Goal: Transaction & Acquisition: Obtain resource

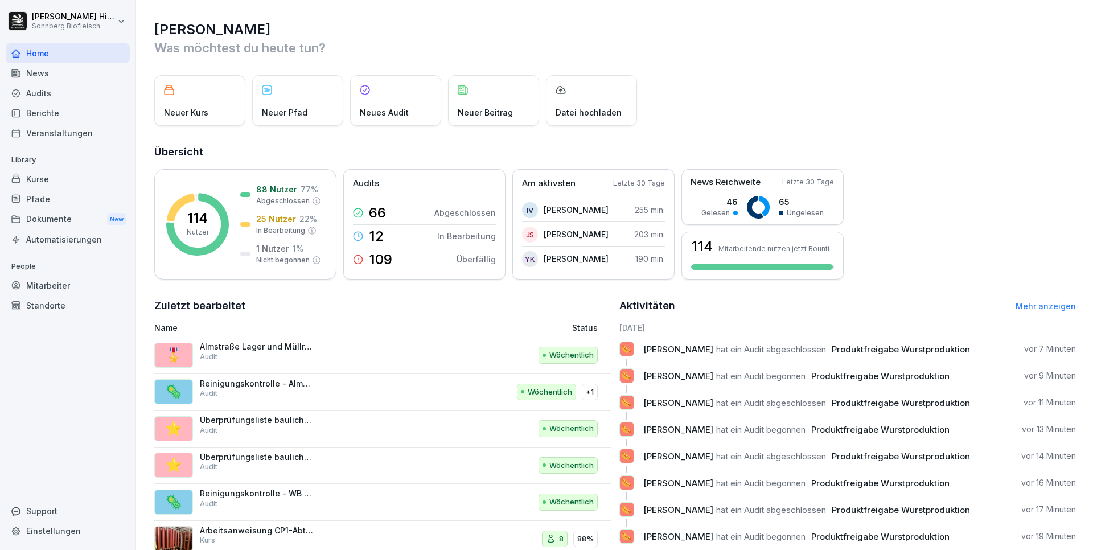
click at [39, 93] on div "Audits" at bounding box center [68, 93] width 124 height 20
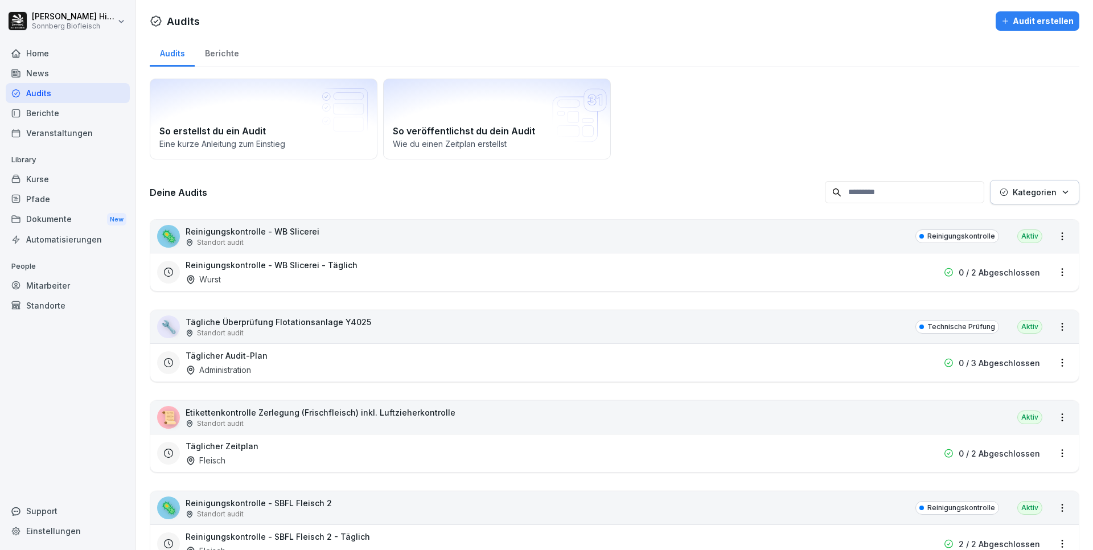
click at [49, 99] on div "Audits" at bounding box center [68, 93] width 124 height 20
click at [59, 55] on div "Home" at bounding box center [68, 53] width 124 height 20
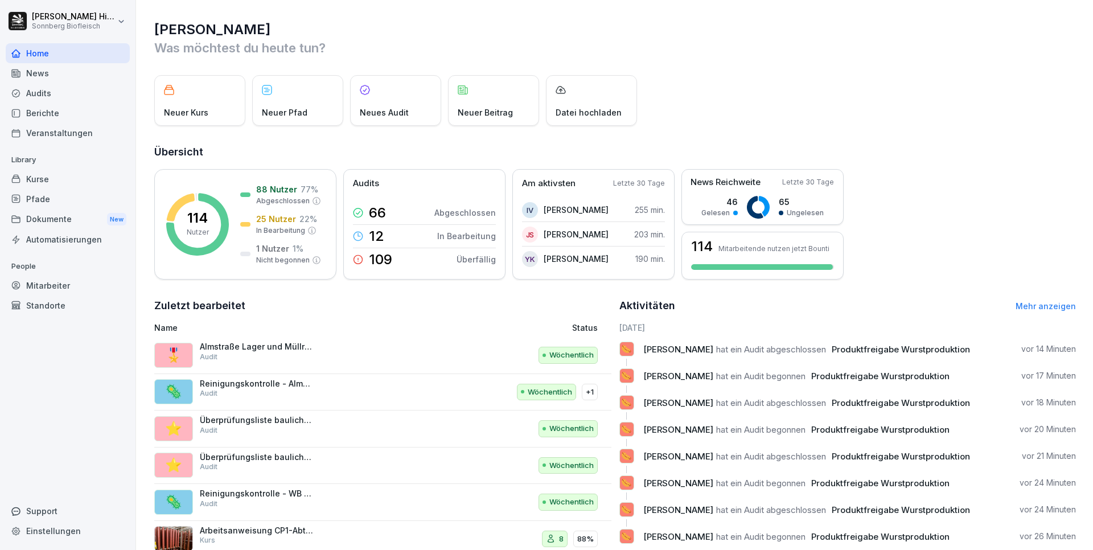
click at [1023, 307] on link "Mehr anzeigen" at bounding box center [1046, 306] width 60 height 10
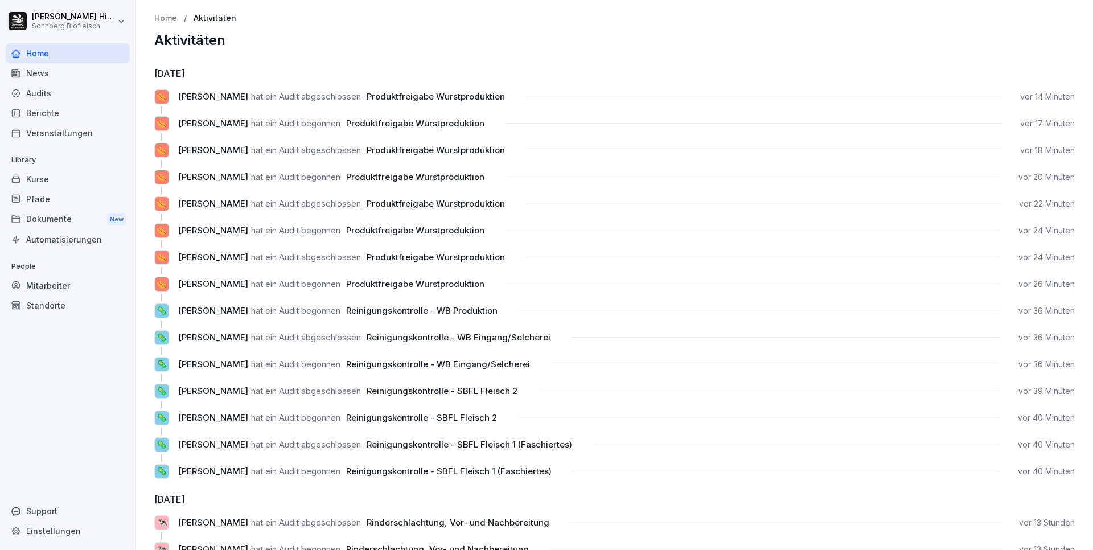
click at [75, 110] on div "Berichte" at bounding box center [68, 113] width 124 height 20
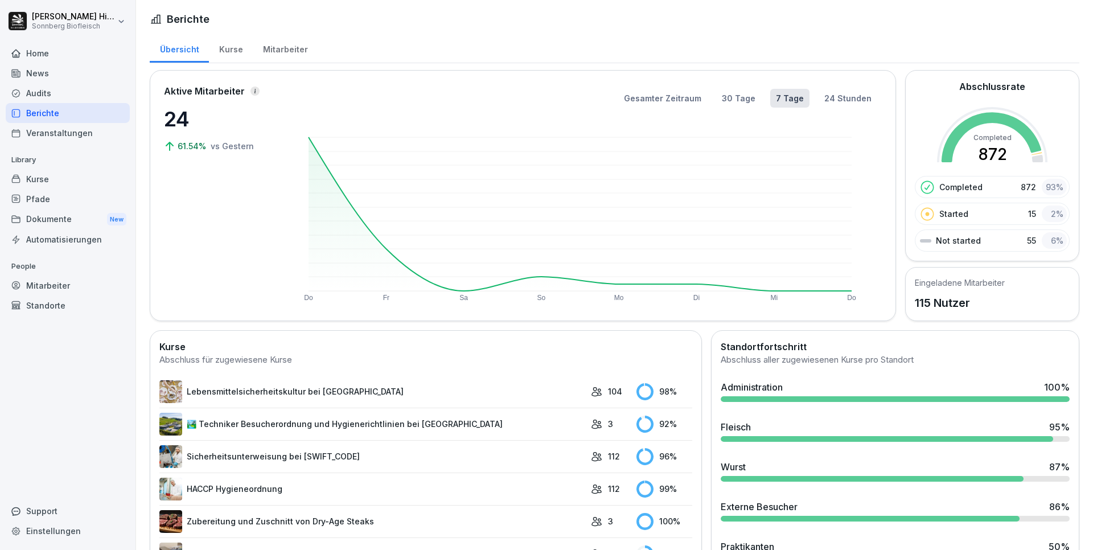
scroll to position [57, 0]
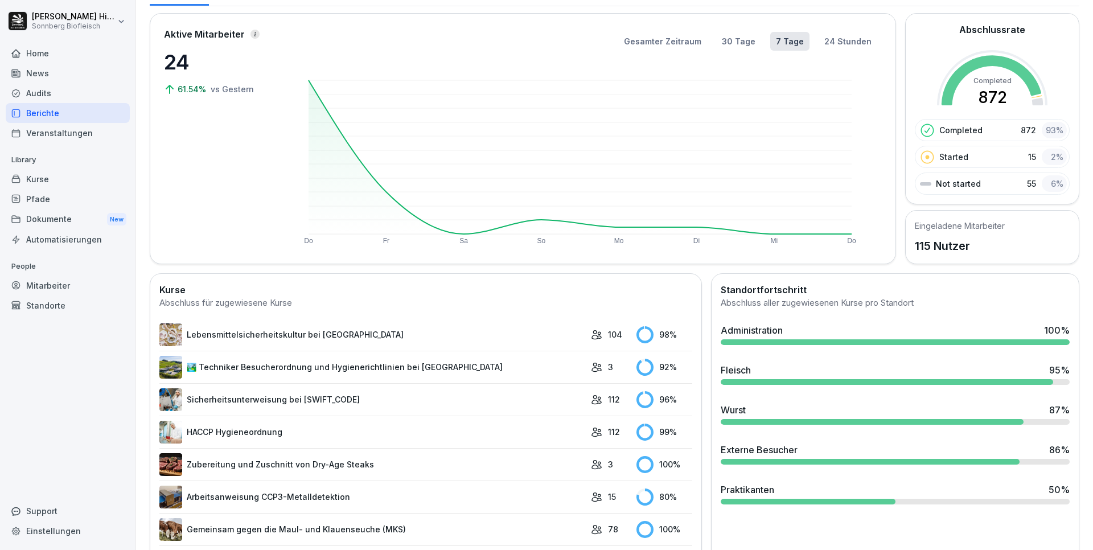
click at [49, 92] on div "Audits" at bounding box center [68, 93] width 124 height 20
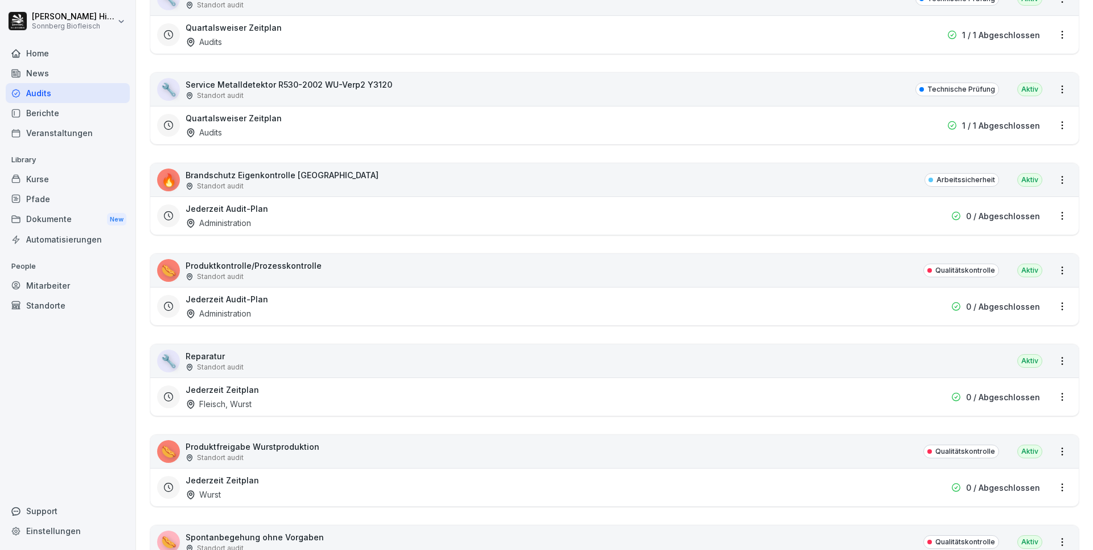
scroll to position [7071, 0]
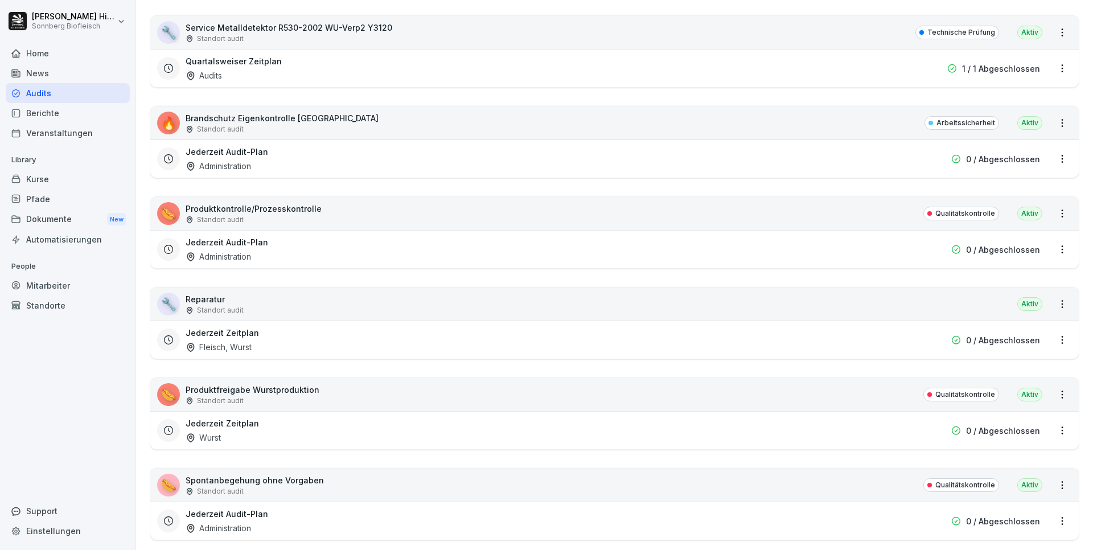
click at [1054, 391] on html "Barbara Hinterreither Sonnberg Biofleisch Home News Audits Berichte Veranstaltu…" at bounding box center [546, 275] width 1093 height 550
click at [0, 0] on link "Alle Berichte ansehen" at bounding box center [0, 0] width 0 height 0
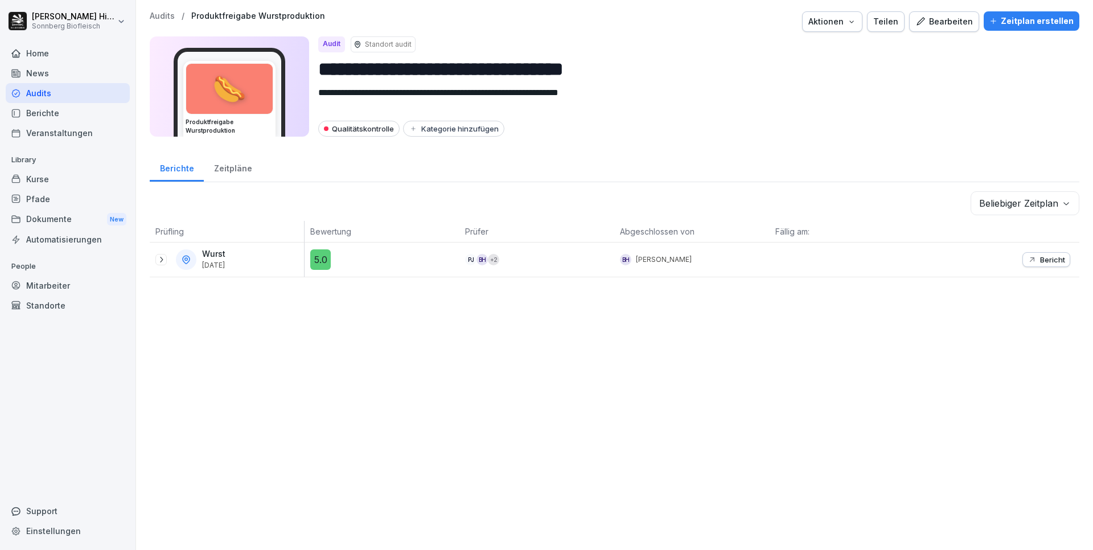
click at [1051, 261] on p "Bericht" at bounding box center [1052, 259] width 25 height 9
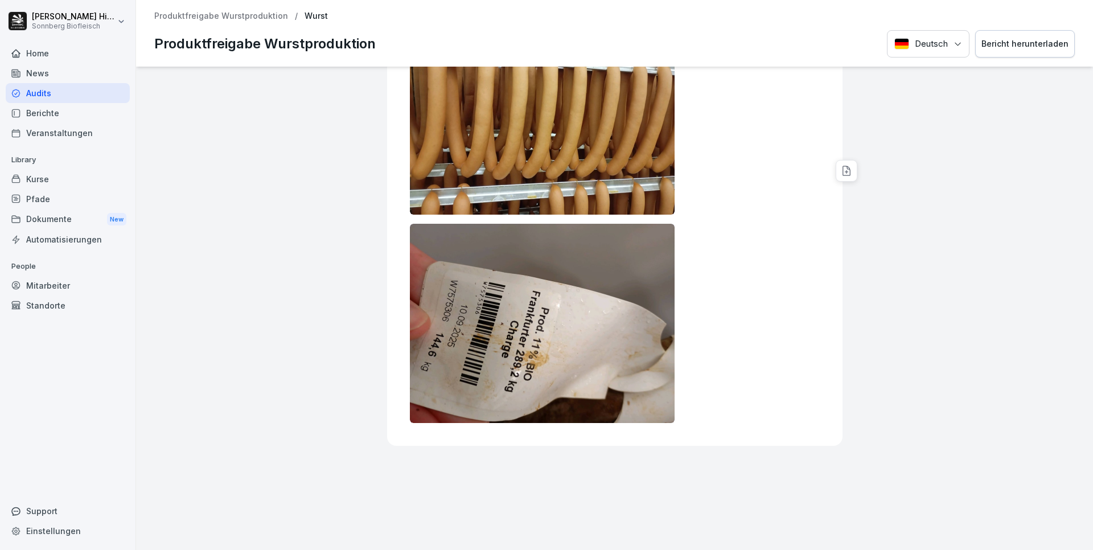
scroll to position [164, 0]
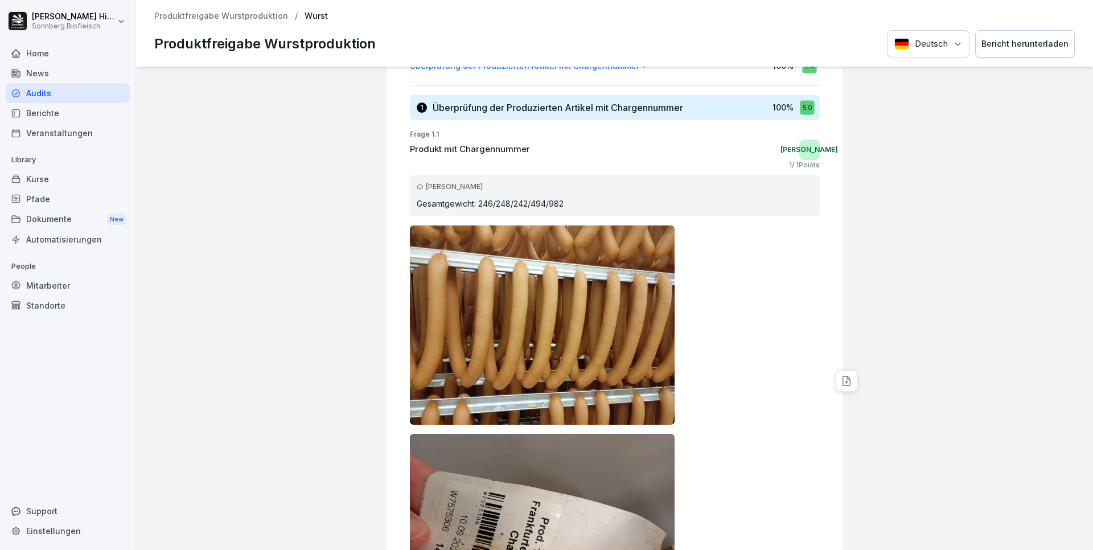
click at [1022, 40] on div "Bericht herunterladen" at bounding box center [1025, 44] width 87 height 13
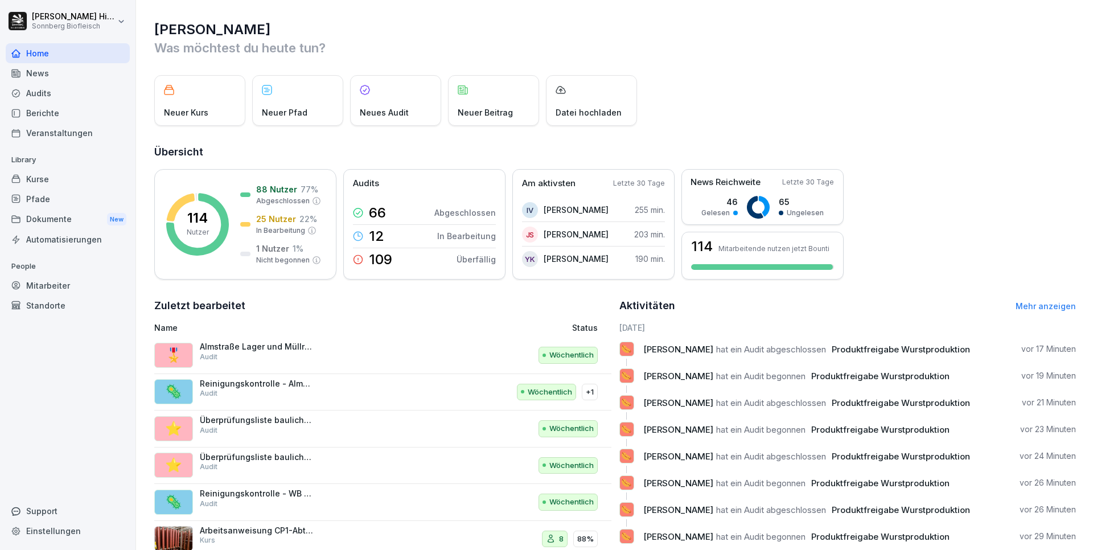
click at [772, 373] on span "hat ein Audit begonnen" at bounding box center [760, 376] width 89 height 11
click at [1033, 307] on link "Mehr anzeigen" at bounding box center [1046, 306] width 60 height 10
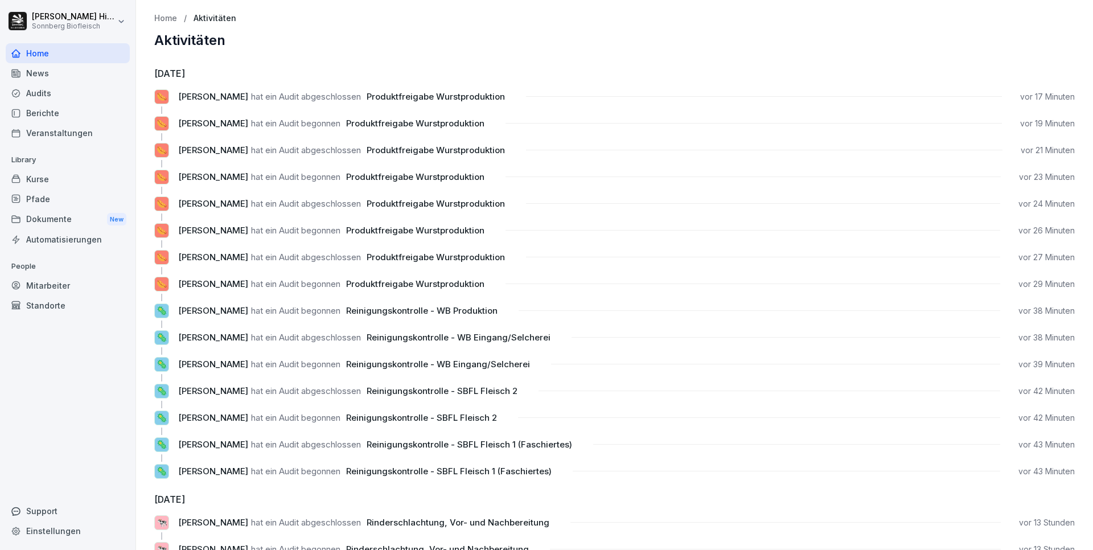
click at [54, 108] on div "Berichte" at bounding box center [68, 113] width 124 height 20
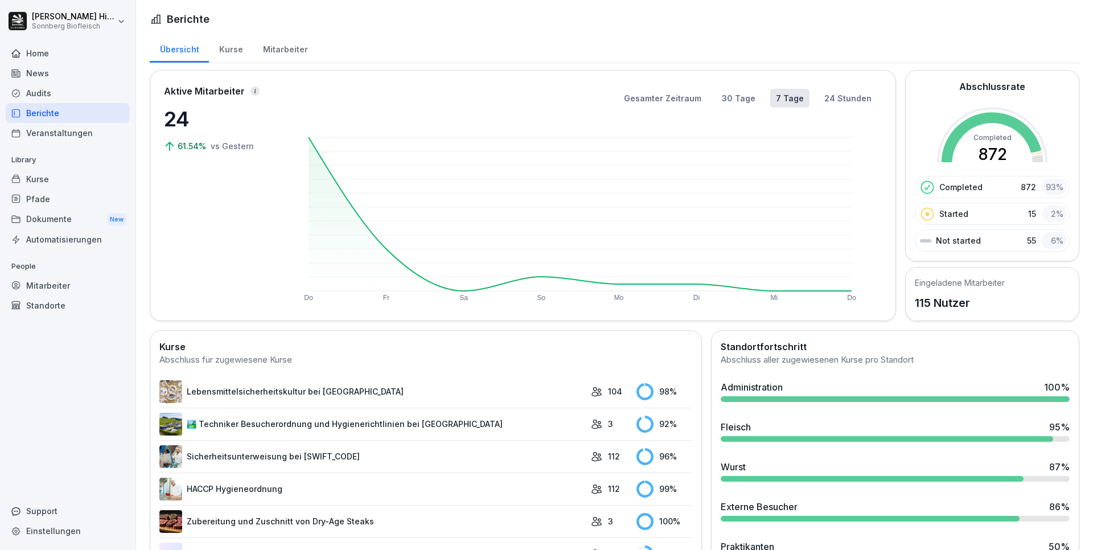
click at [51, 90] on div "Audits" at bounding box center [68, 93] width 124 height 20
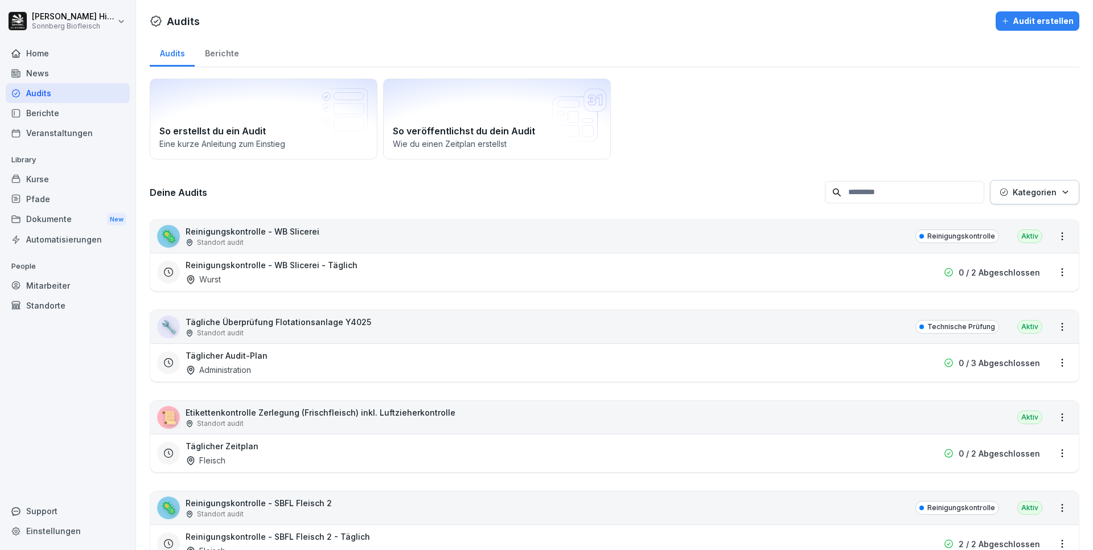
click at [60, 55] on div "Home" at bounding box center [68, 53] width 124 height 20
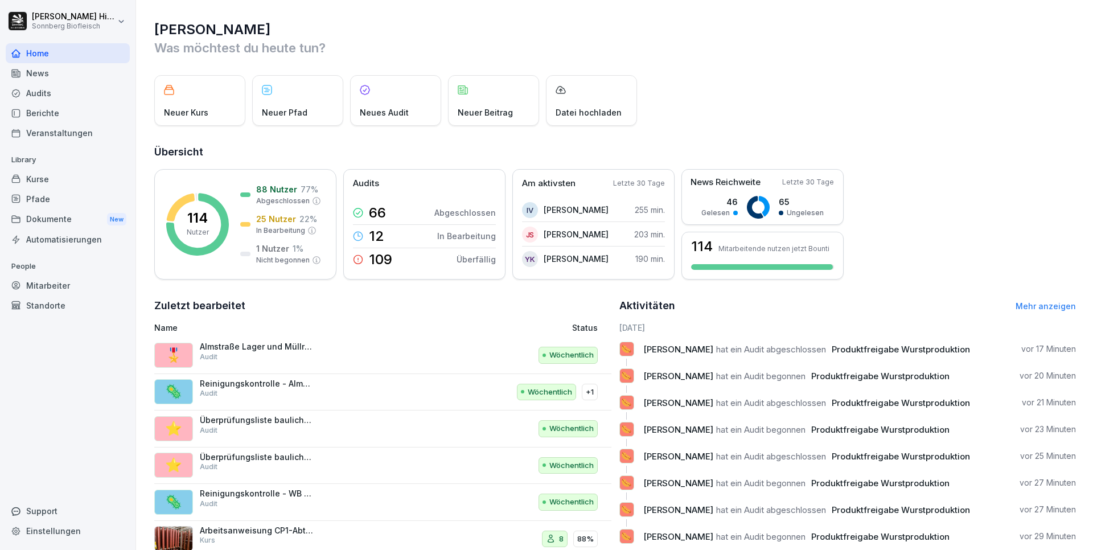
click at [1031, 309] on link "Mehr anzeigen" at bounding box center [1046, 306] width 60 height 10
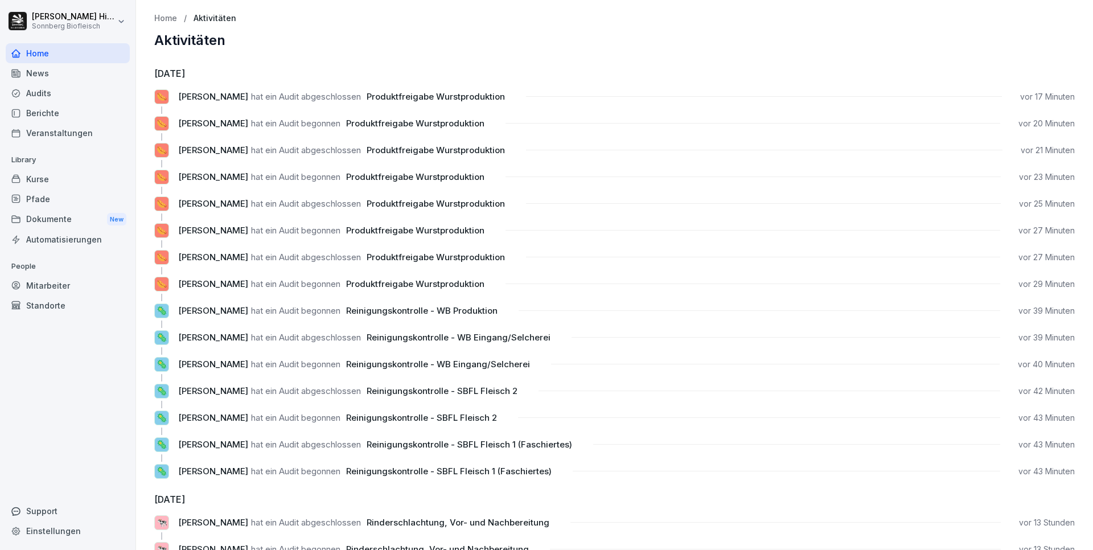
click at [60, 97] on div "Audits" at bounding box center [68, 93] width 124 height 20
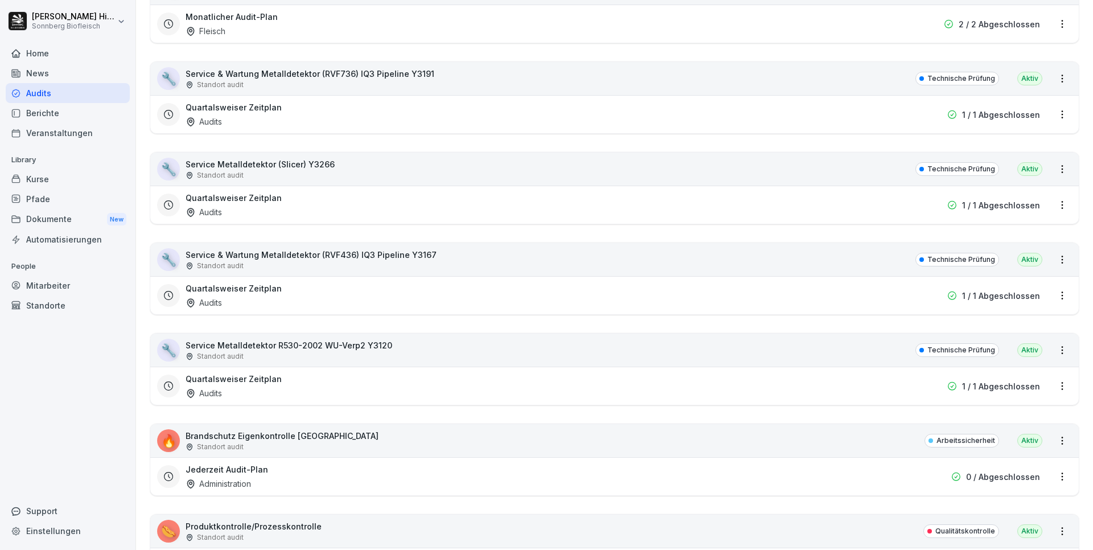
scroll to position [6526, 0]
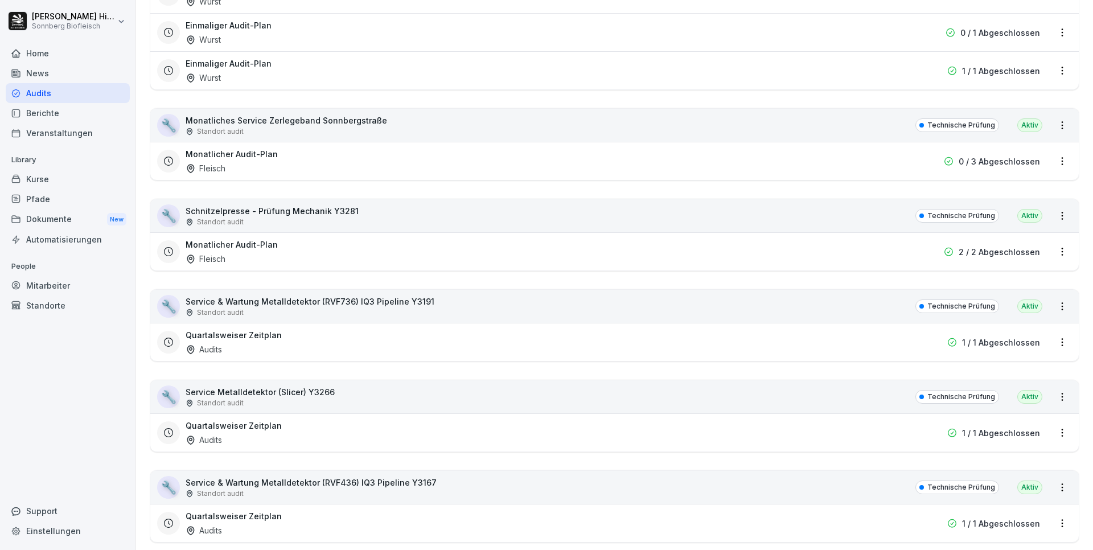
click at [51, 220] on div "Dokumente New" at bounding box center [68, 219] width 124 height 21
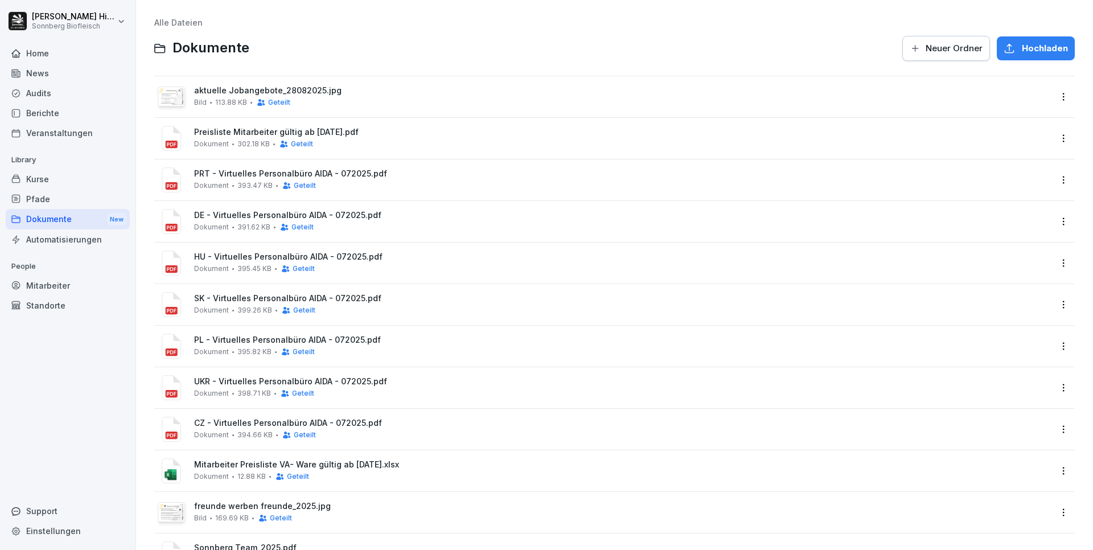
click at [51, 220] on div "Dokumente New" at bounding box center [68, 219] width 124 height 21
click at [51, 198] on div "Pfade" at bounding box center [68, 199] width 124 height 20
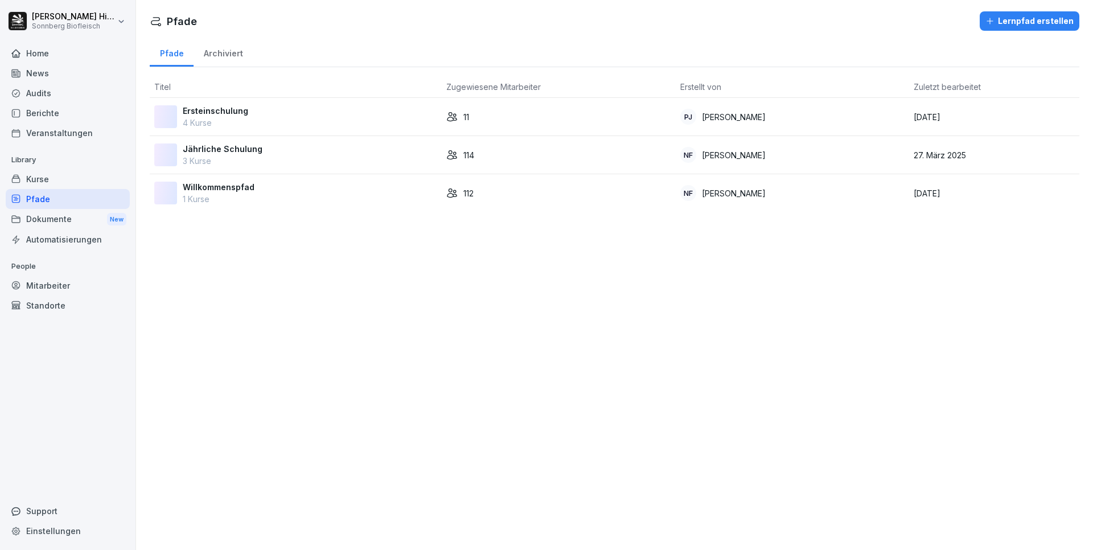
click at [51, 178] on div "Kurse" at bounding box center [68, 179] width 124 height 20
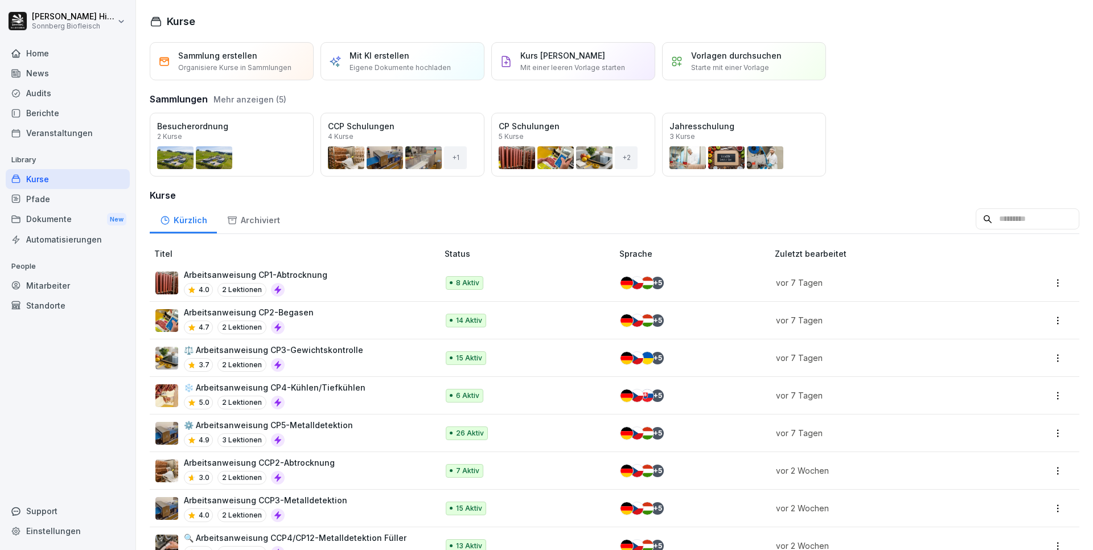
click at [59, 110] on div "Berichte" at bounding box center [68, 113] width 124 height 20
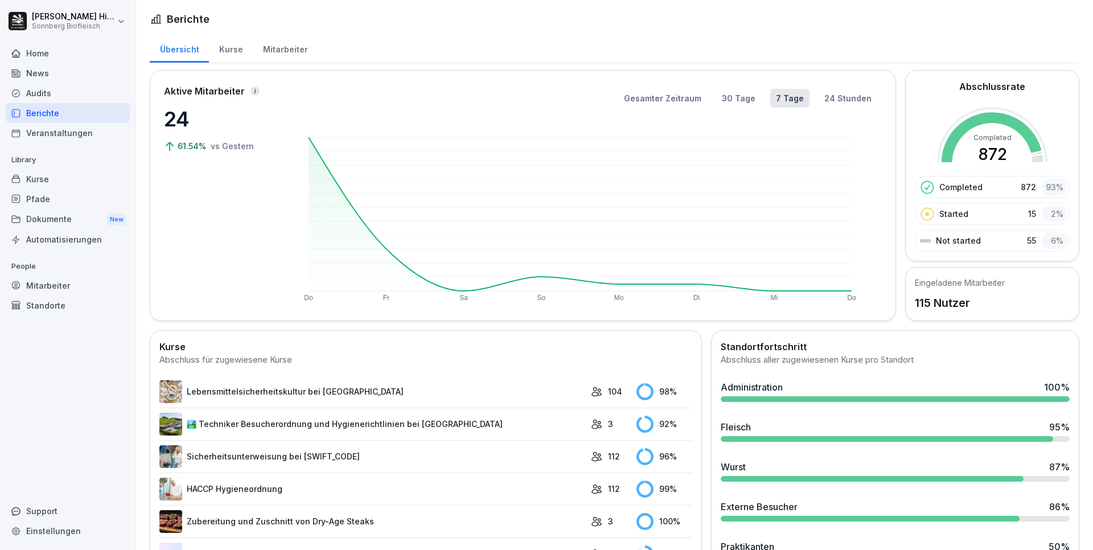
click at [59, 93] on div "Audits" at bounding box center [68, 93] width 124 height 20
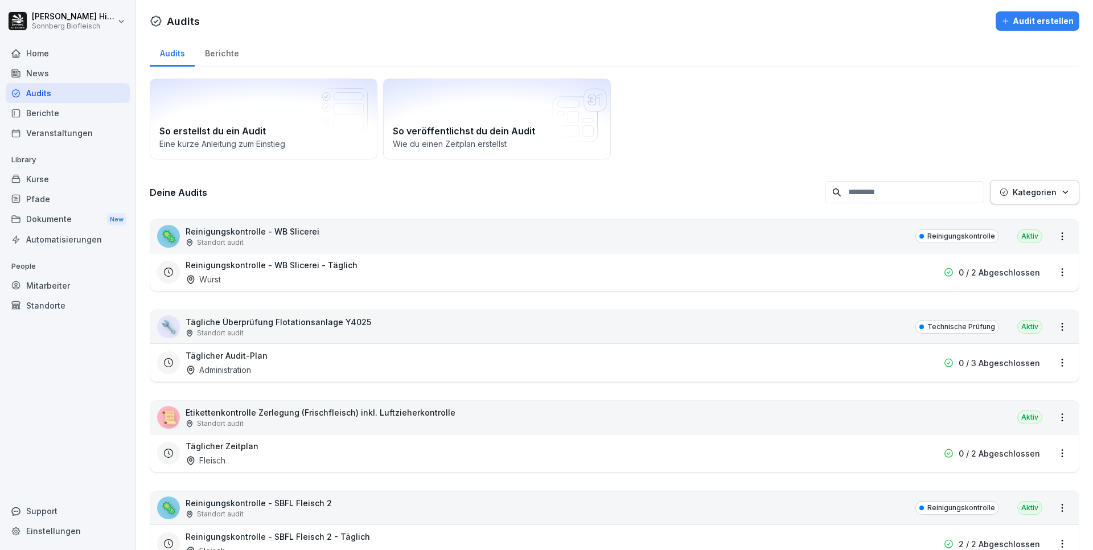
click at [57, 58] on div "Home" at bounding box center [68, 53] width 124 height 20
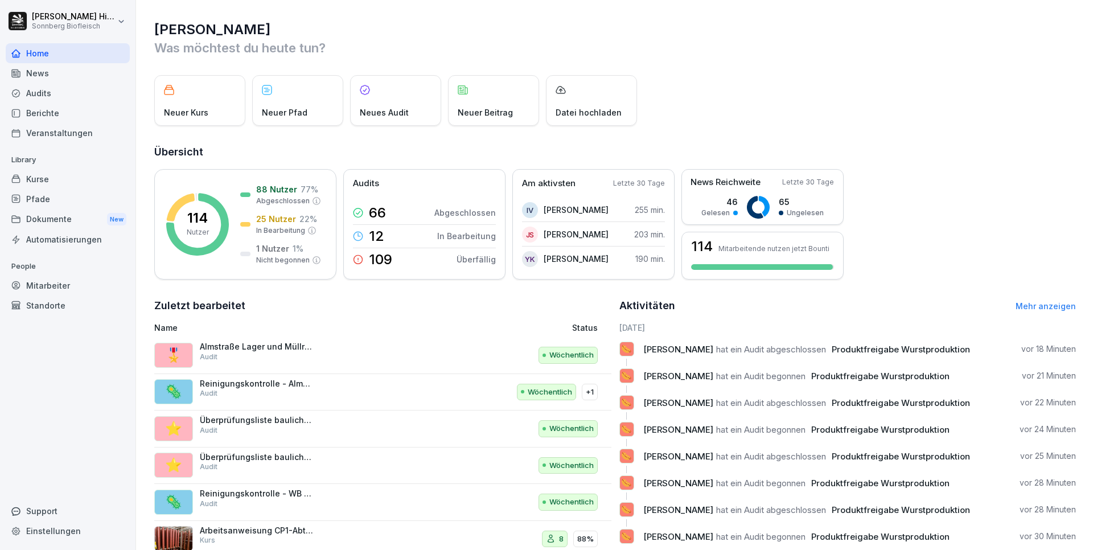
click at [688, 380] on span "[PERSON_NAME]" at bounding box center [678, 376] width 70 height 11
click at [1053, 307] on link "Mehr anzeigen" at bounding box center [1046, 306] width 60 height 10
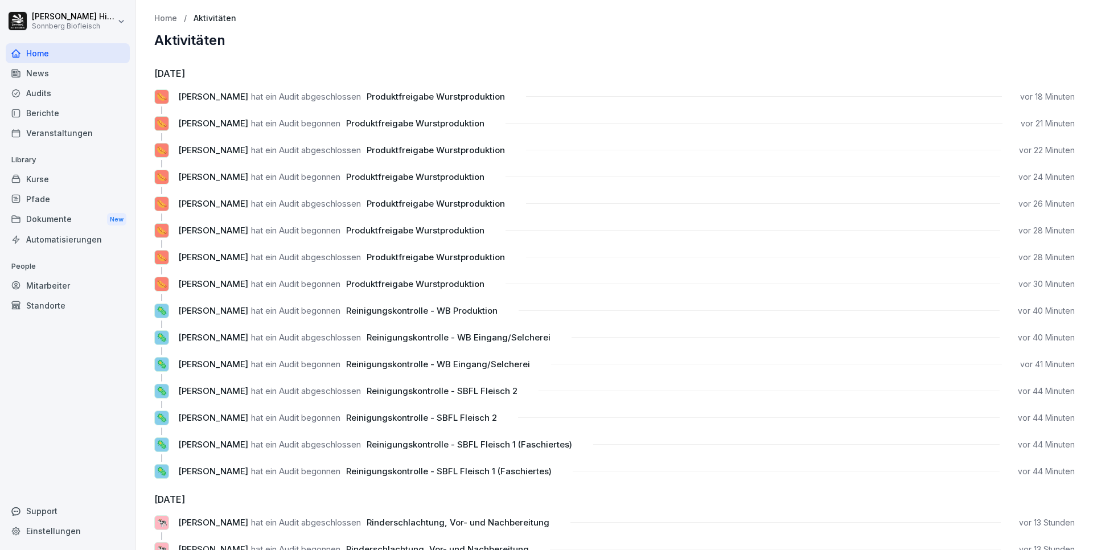
click at [46, 116] on div "Berichte" at bounding box center [68, 113] width 124 height 20
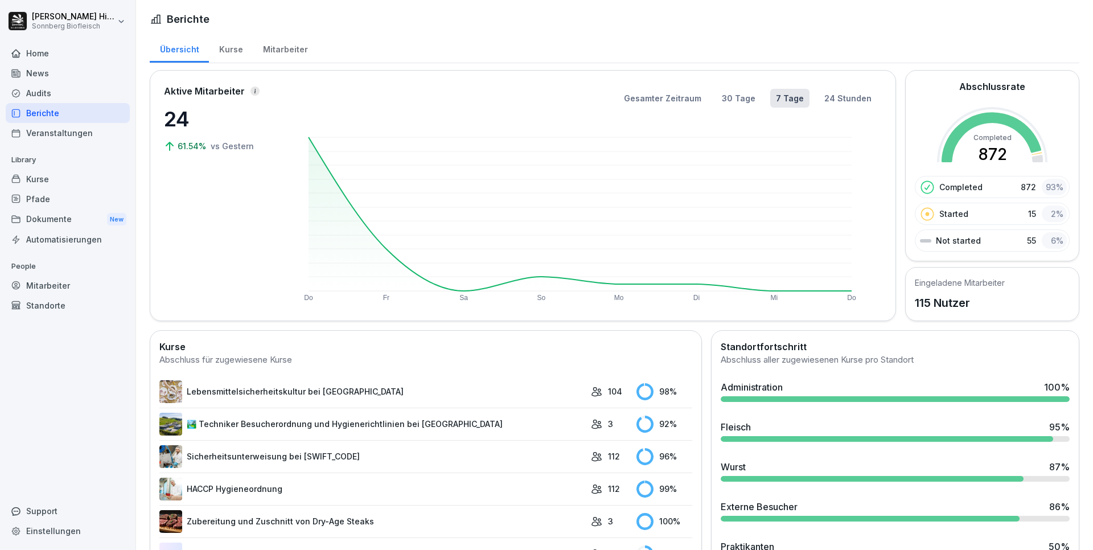
click at [46, 116] on div "Berichte" at bounding box center [68, 113] width 124 height 20
click at [54, 92] on div "Audits" at bounding box center [68, 93] width 124 height 20
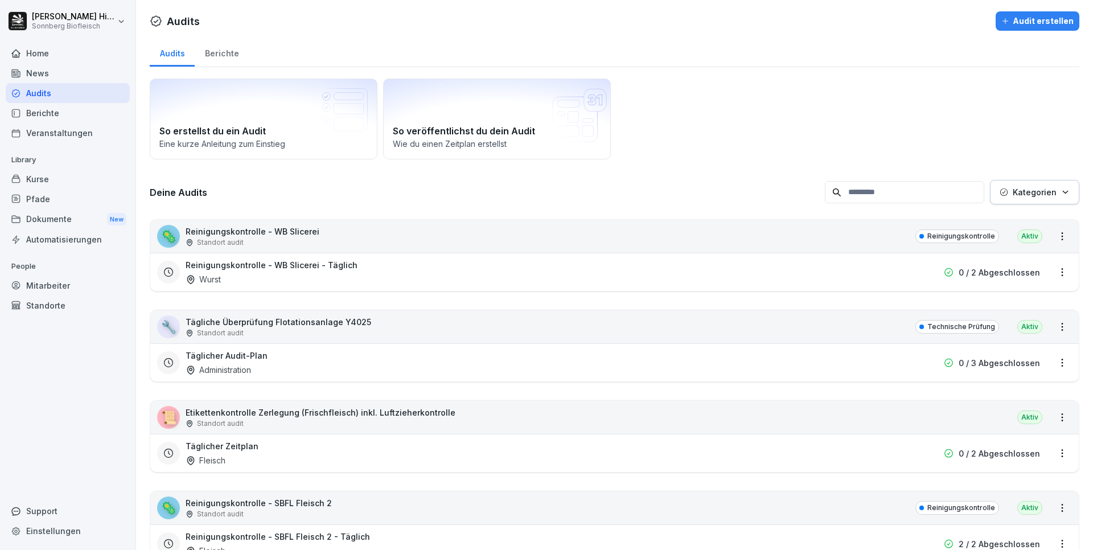
scroll to position [114, 0]
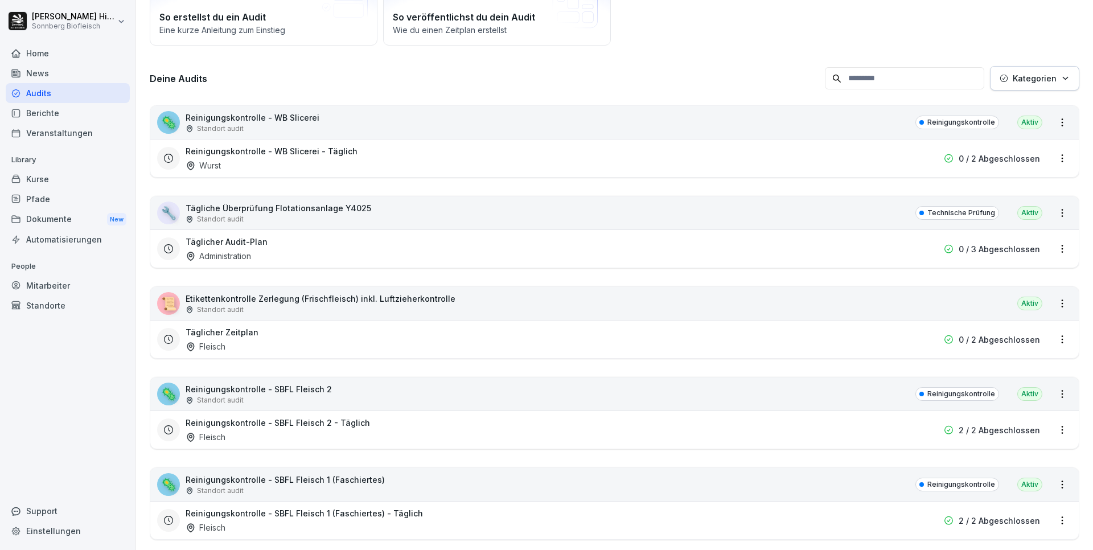
click at [69, 72] on div "News" at bounding box center [68, 73] width 124 height 20
click at [64, 52] on div "Home" at bounding box center [68, 53] width 124 height 20
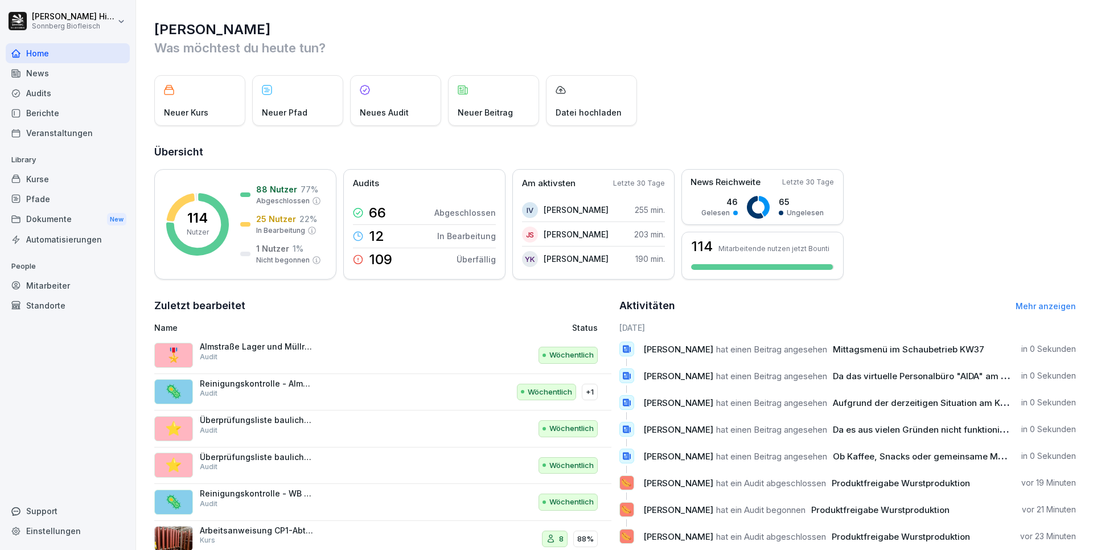
click at [39, 116] on div "Berichte" at bounding box center [68, 113] width 124 height 20
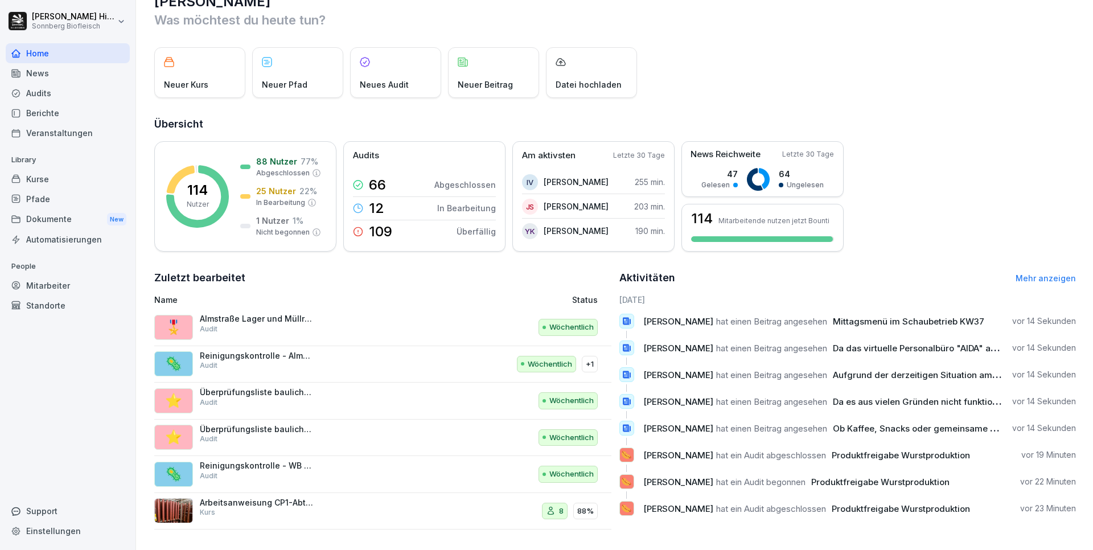
click at [40, 91] on div "Audits" at bounding box center [68, 93] width 124 height 20
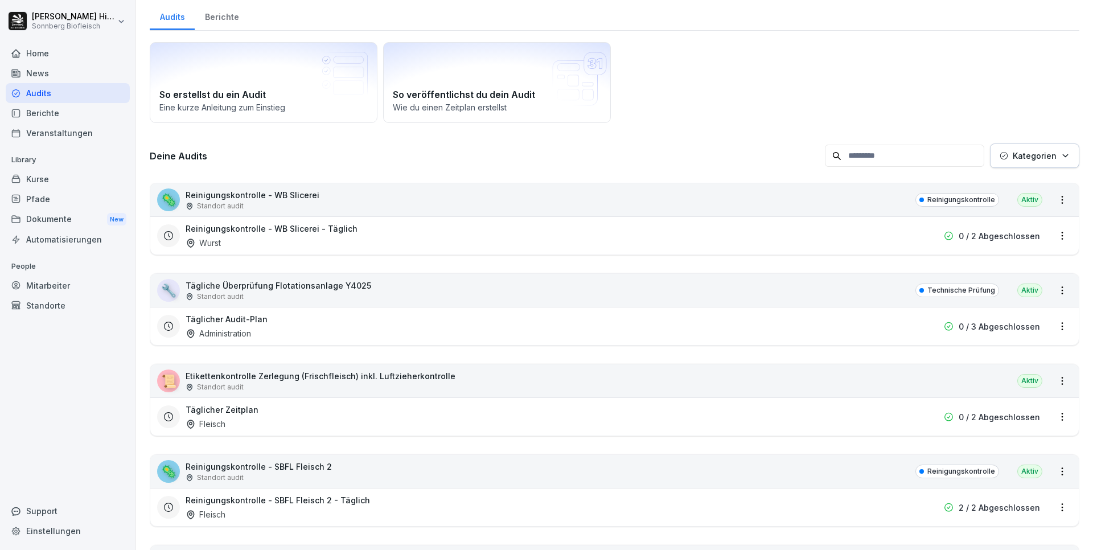
scroll to position [11, 0]
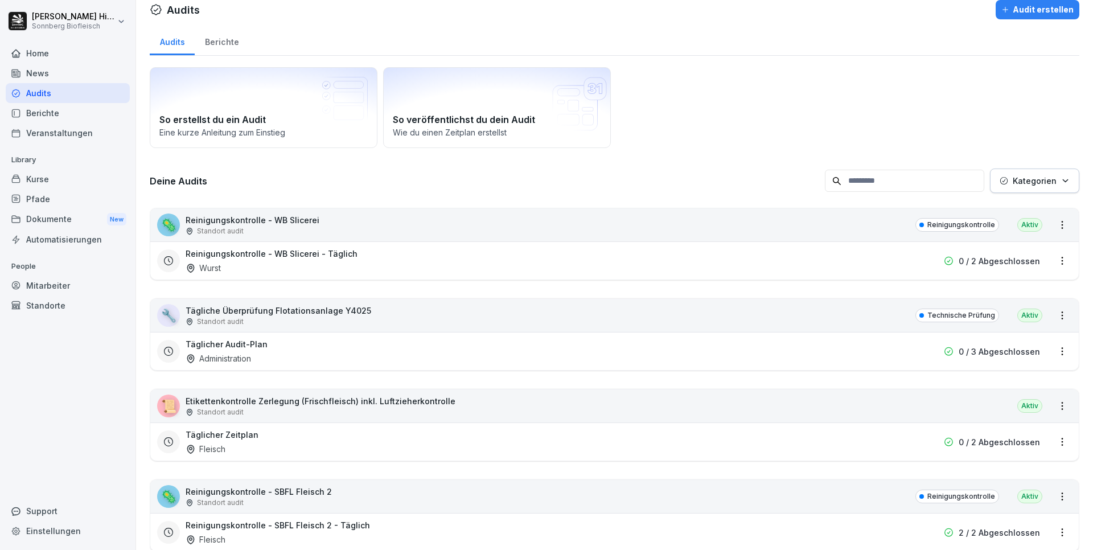
click at [40, 91] on div "Audits" at bounding box center [68, 93] width 124 height 20
click at [45, 69] on div "News" at bounding box center [68, 73] width 124 height 20
click at [49, 119] on div "Berichte" at bounding box center [68, 113] width 124 height 20
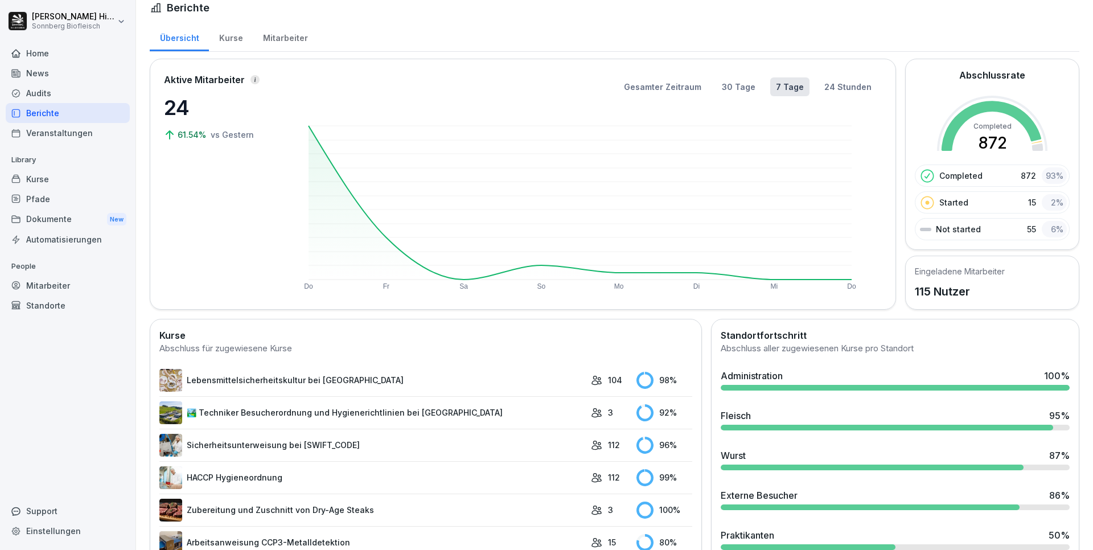
click at [46, 75] on div "News" at bounding box center [68, 73] width 124 height 20
click at [52, 56] on div "Home" at bounding box center [68, 53] width 124 height 20
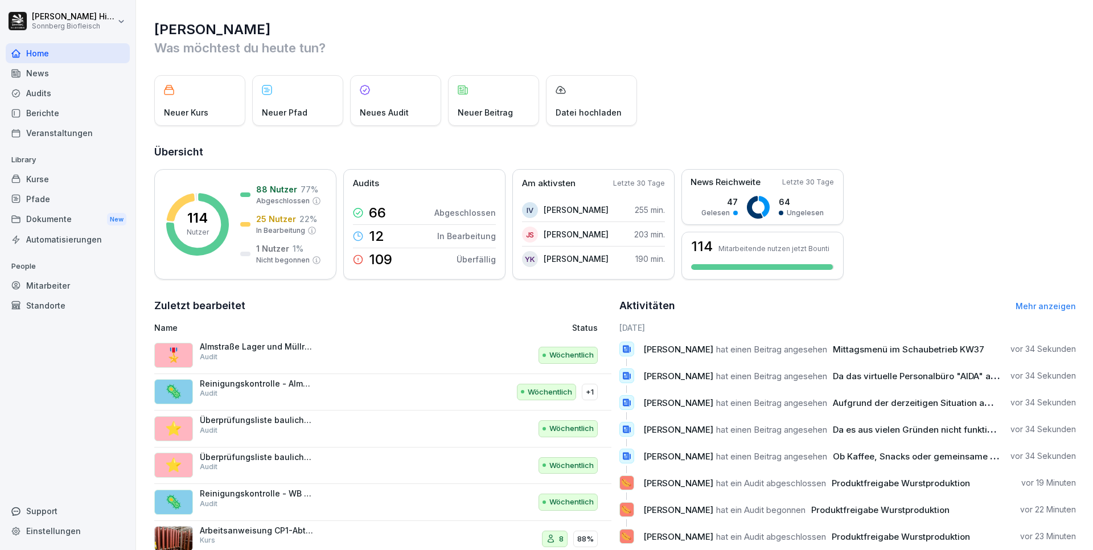
scroll to position [36, 0]
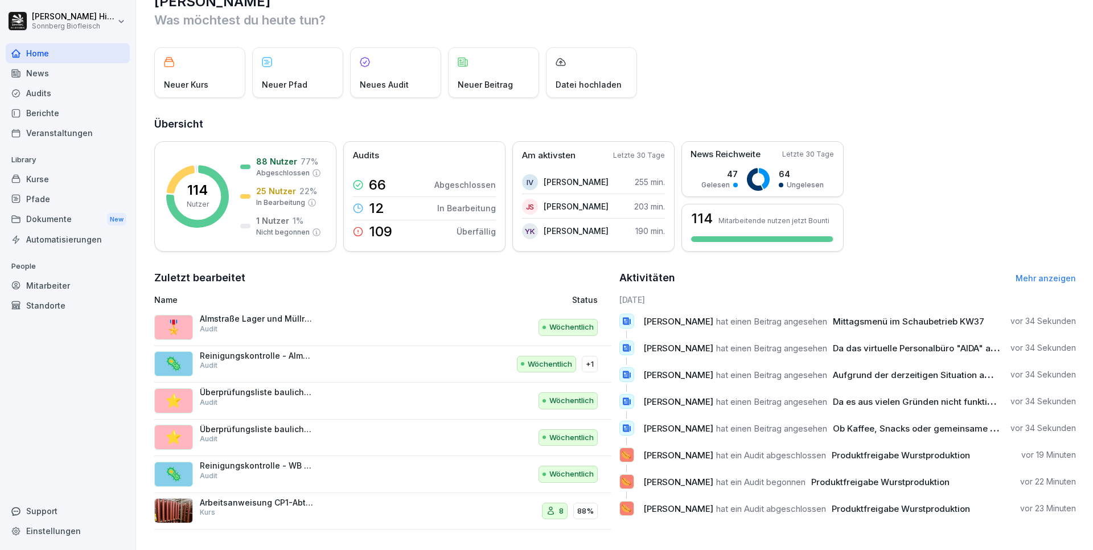
click at [1022, 273] on link "Mehr anzeigen" at bounding box center [1046, 278] width 60 height 10
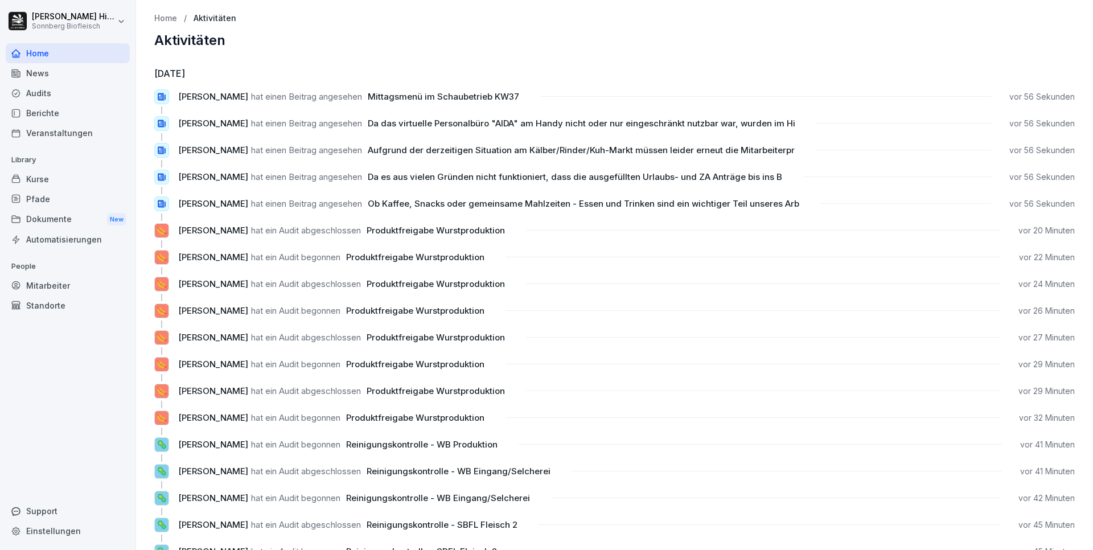
click at [46, 114] on div "Berichte" at bounding box center [68, 113] width 124 height 20
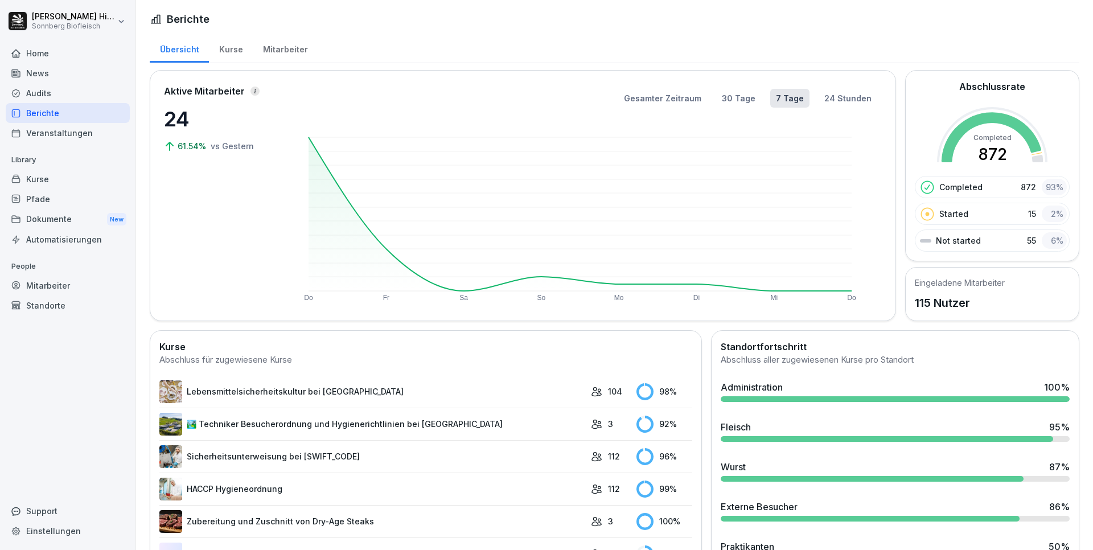
click at [39, 175] on div "Kurse" at bounding box center [68, 179] width 124 height 20
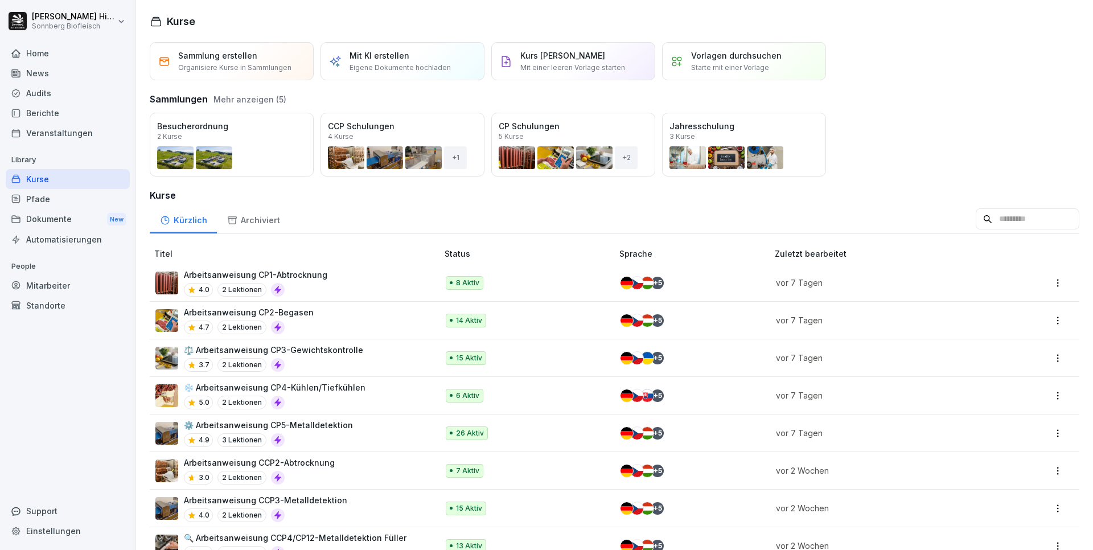
click at [39, 175] on div "Kurse" at bounding box center [68, 179] width 124 height 20
click at [51, 51] on div "Home" at bounding box center [68, 53] width 124 height 20
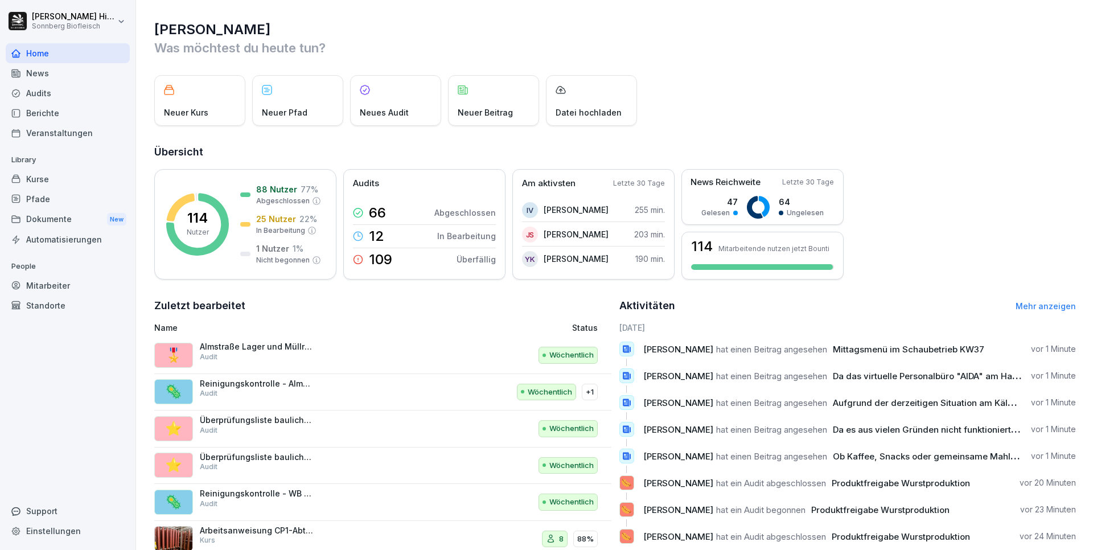
scroll to position [36, 0]
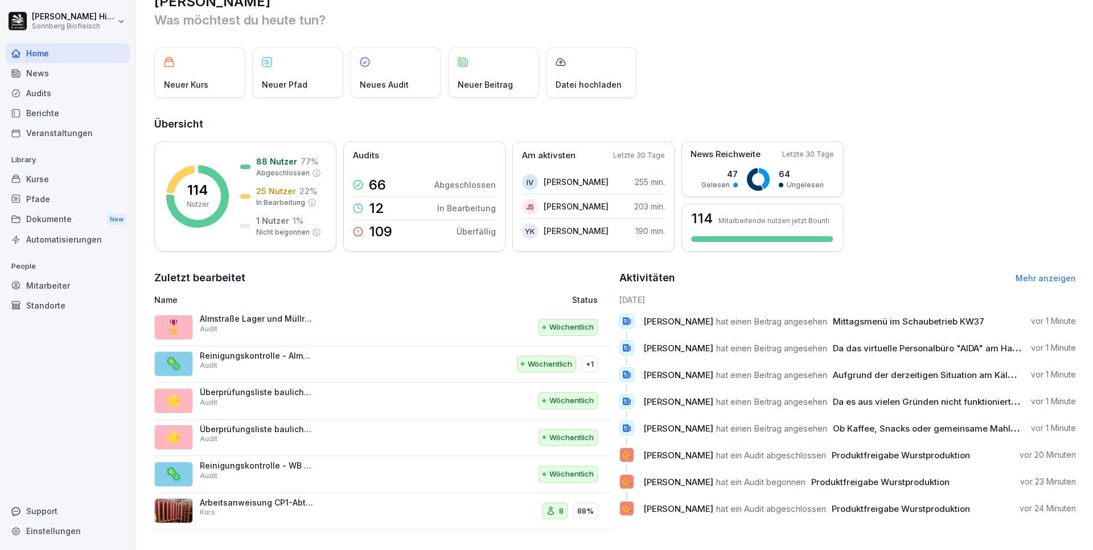
click at [50, 97] on div "Audits" at bounding box center [68, 93] width 124 height 20
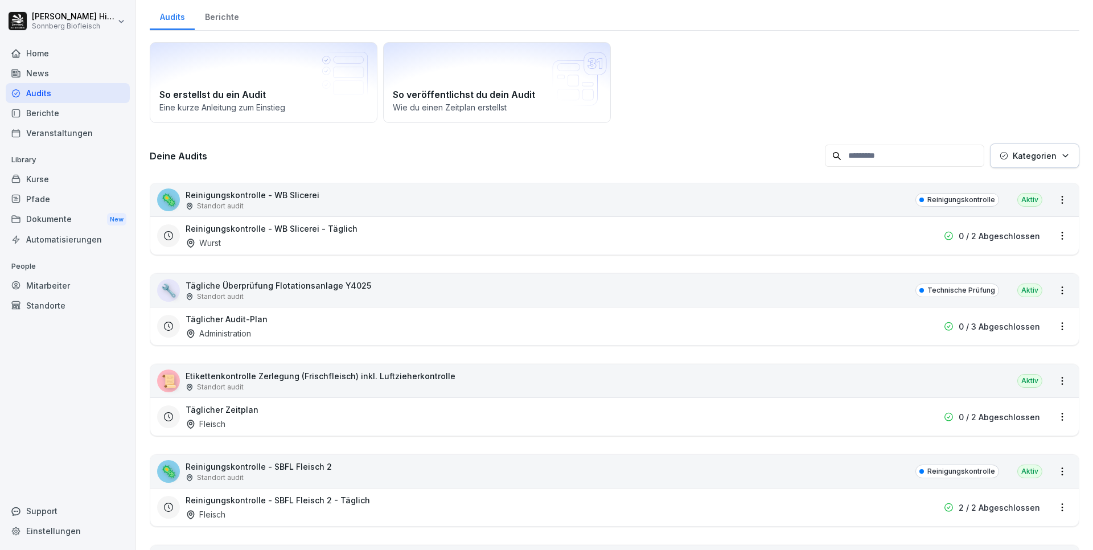
scroll to position [11, 0]
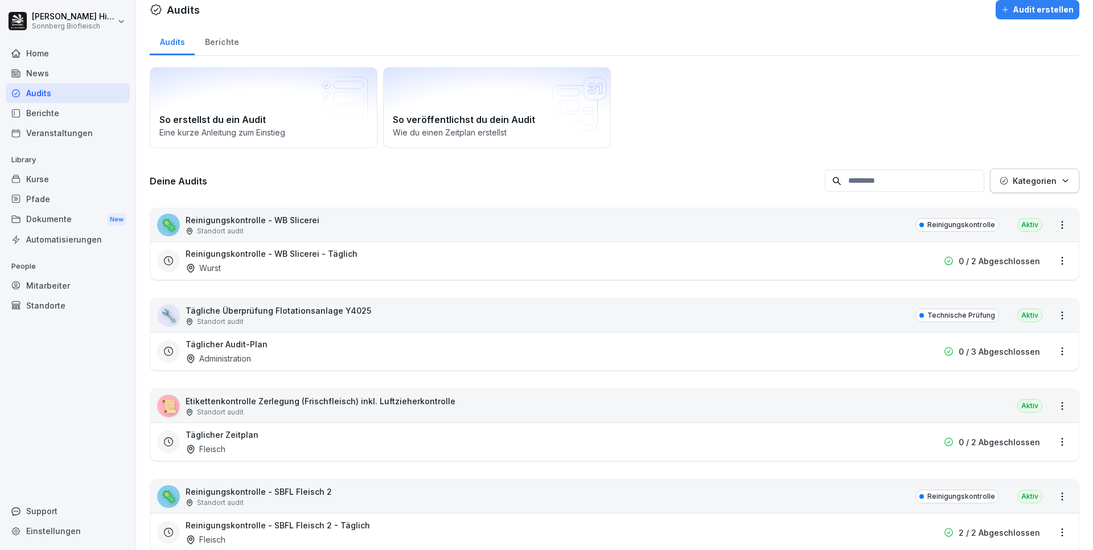
click at [55, 116] on div "Berichte" at bounding box center [68, 113] width 124 height 20
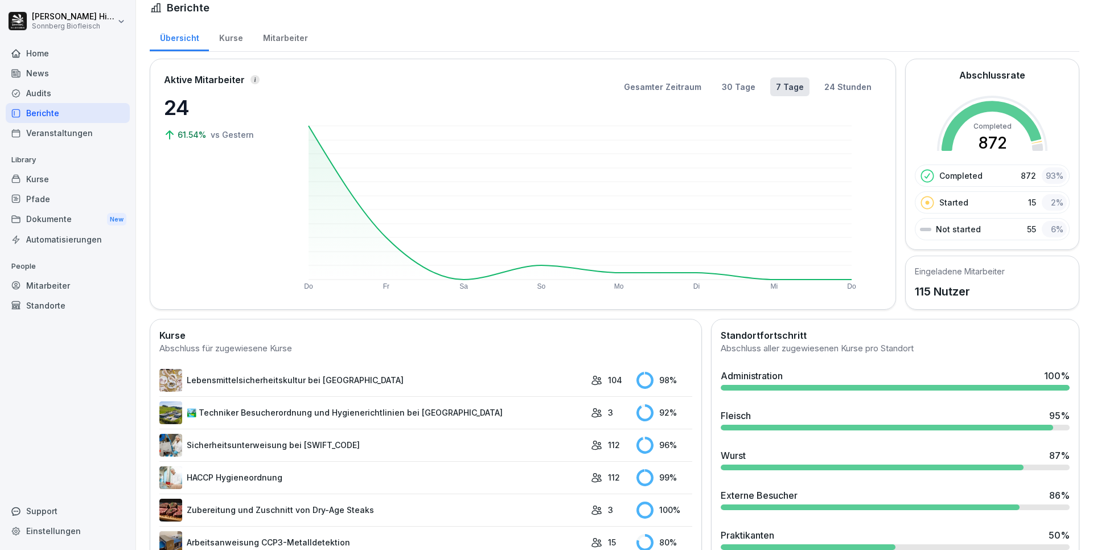
click at [67, 131] on div "Veranstaltungen" at bounding box center [68, 133] width 124 height 20
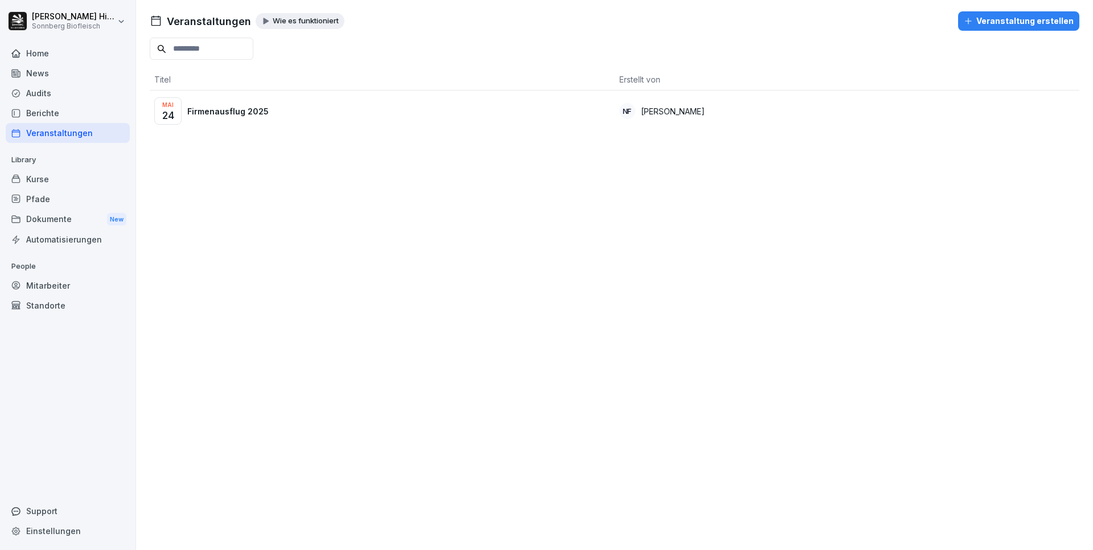
click at [54, 54] on div "Home" at bounding box center [68, 53] width 124 height 20
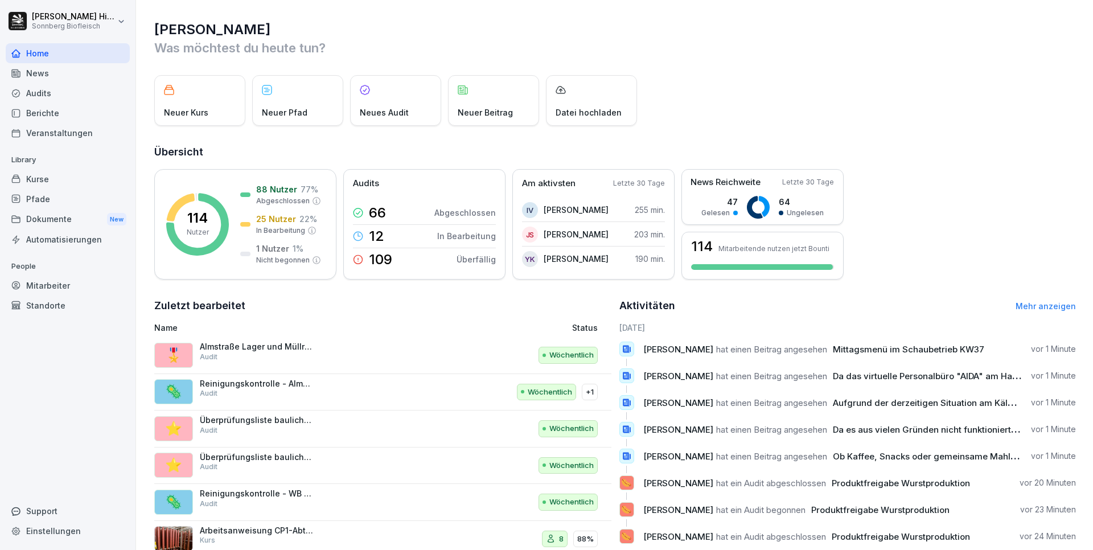
click at [1045, 305] on link "Mehr anzeigen" at bounding box center [1046, 306] width 60 height 10
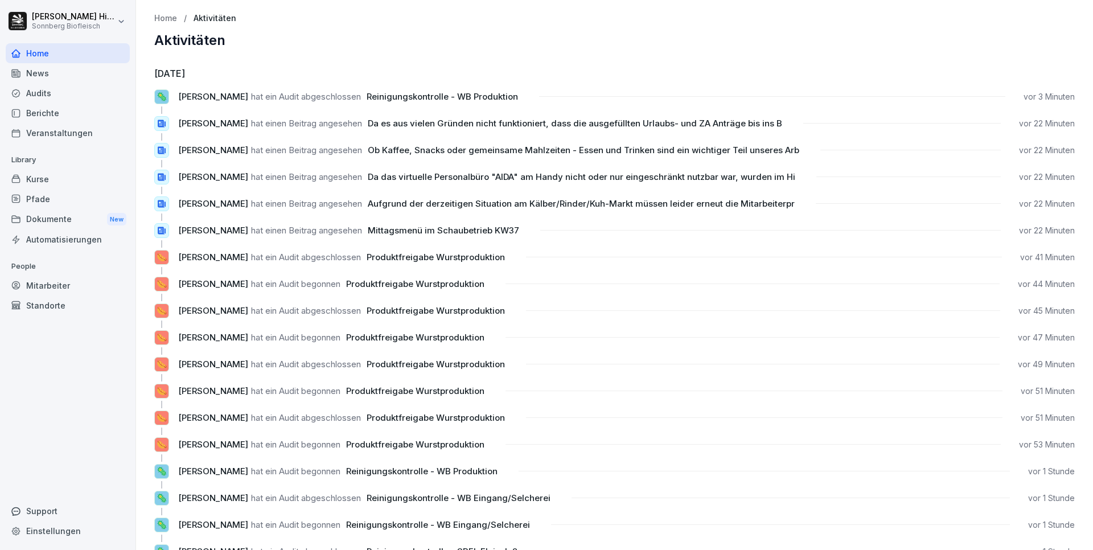
click at [54, 93] on div "Audits" at bounding box center [68, 93] width 124 height 20
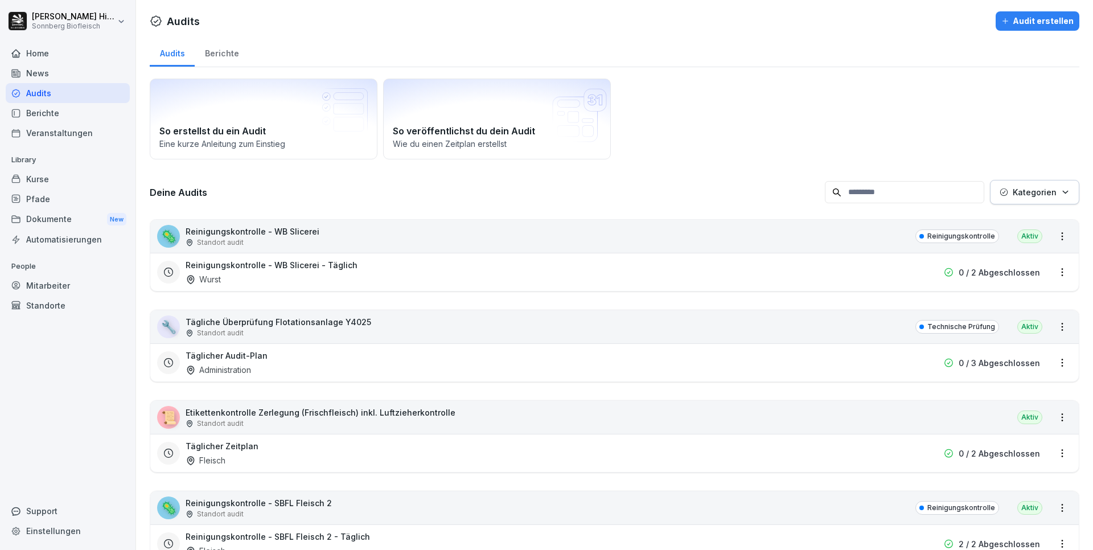
click at [53, 120] on div "Berichte" at bounding box center [68, 113] width 124 height 20
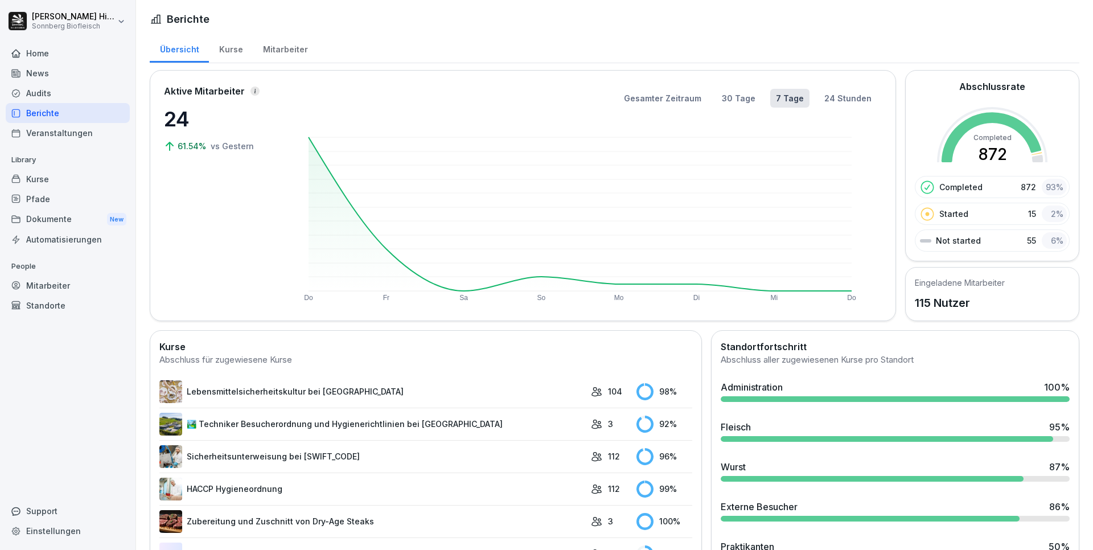
click at [36, 56] on div "Home" at bounding box center [68, 53] width 124 height 20
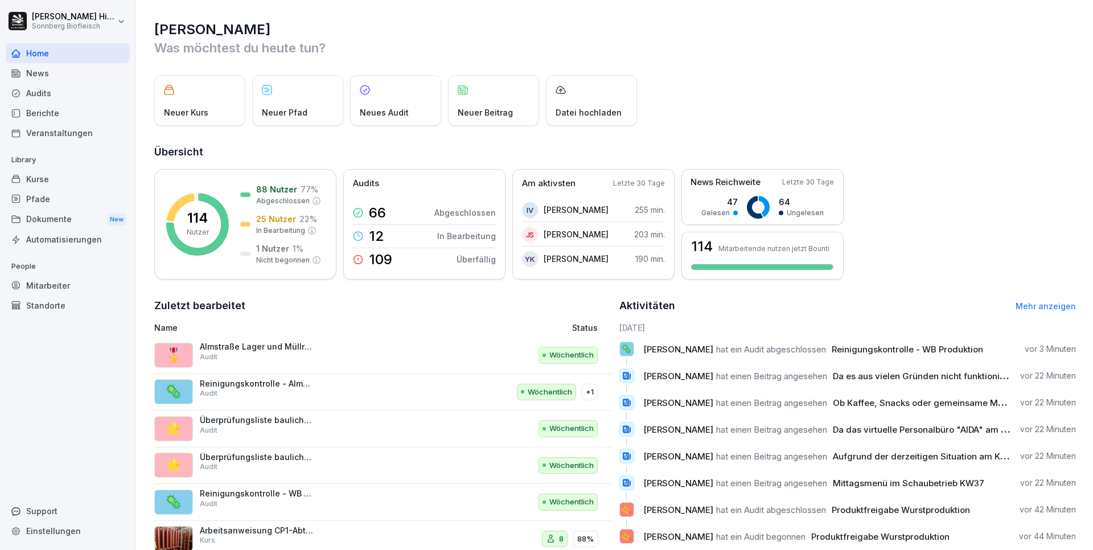
scroll to position [36, 0]
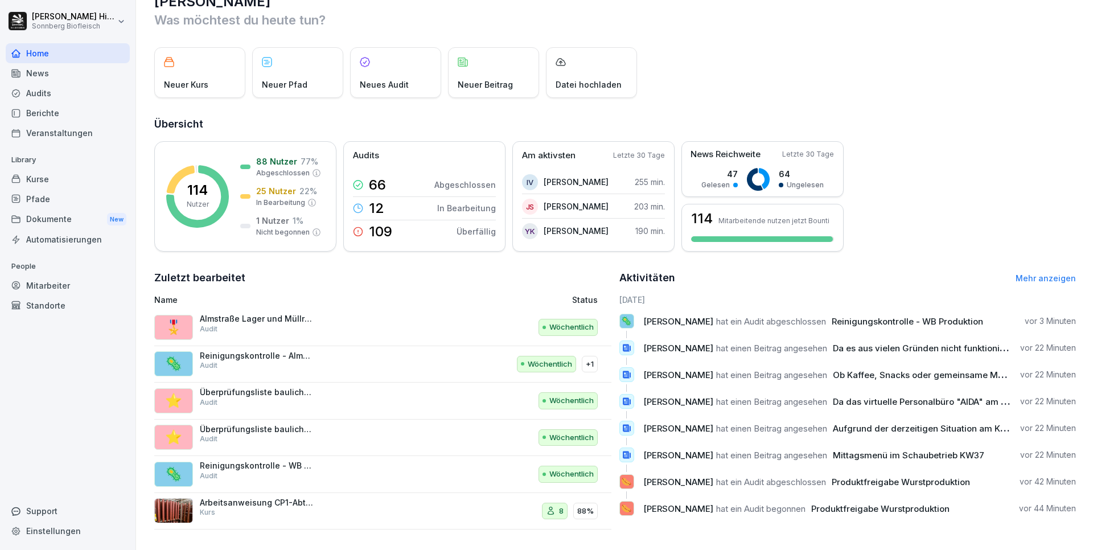
click at [64, 95] on div "Audits" at bounding box center [68, 93] width 124 height 20
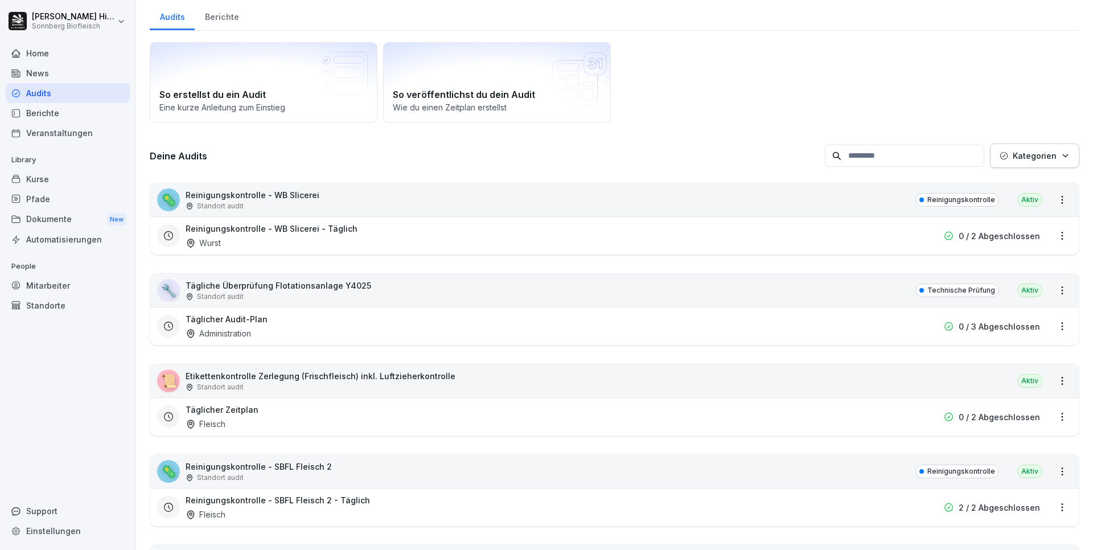
scroll to position [11, 0]
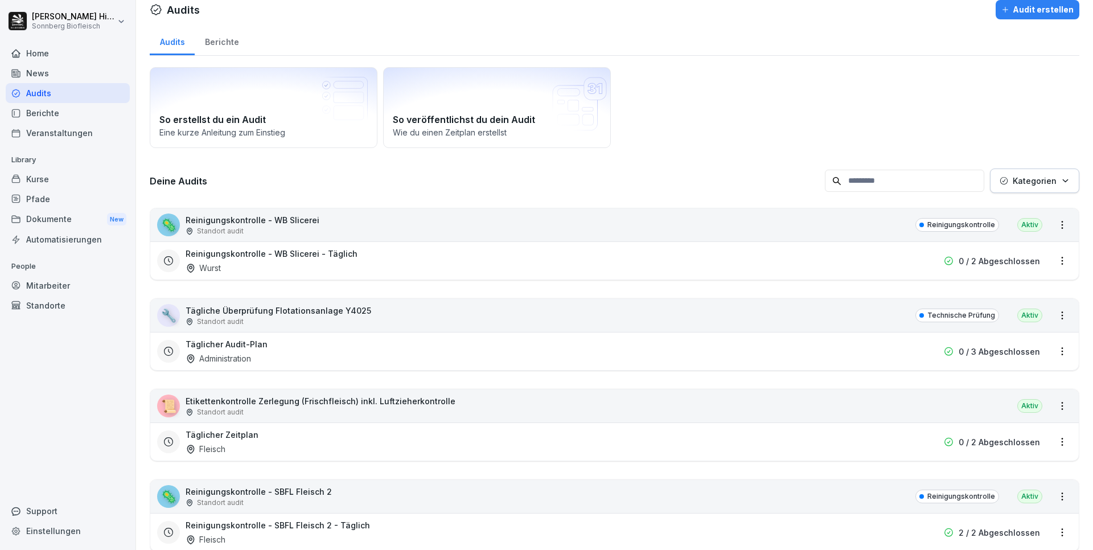
click at [851, 177] on input at bounding box center [904, 181] width 159 height 22
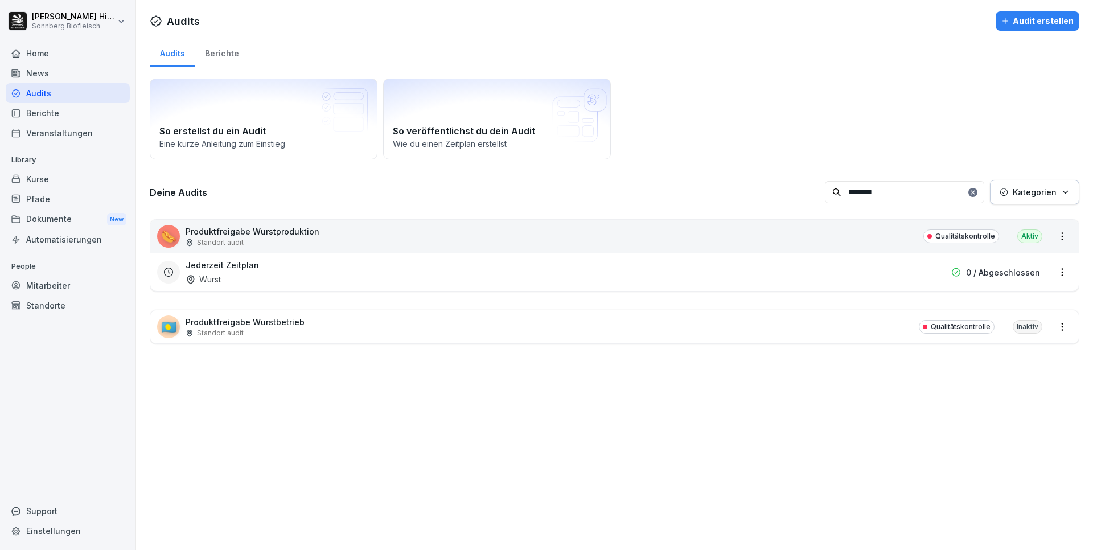
scroll to position [0, 0]
type input "********"
click at [274, 236] on p "Produktfreigabe Wurstproduktion" at bounding box center [253, 231] width 134 height 12
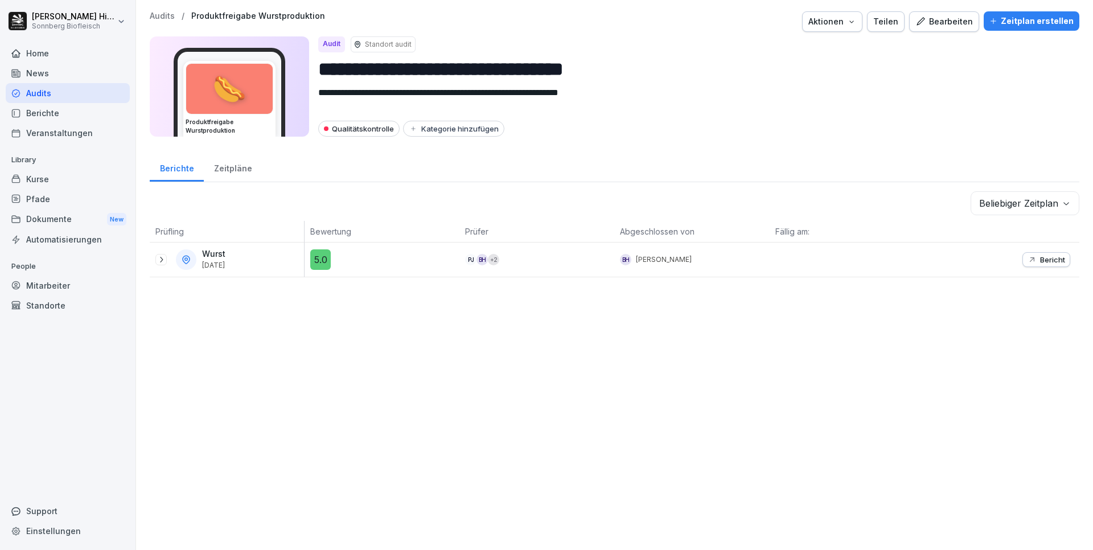
click at [159, 259] on icon at bounding box center [161, 259] width 9 height 9
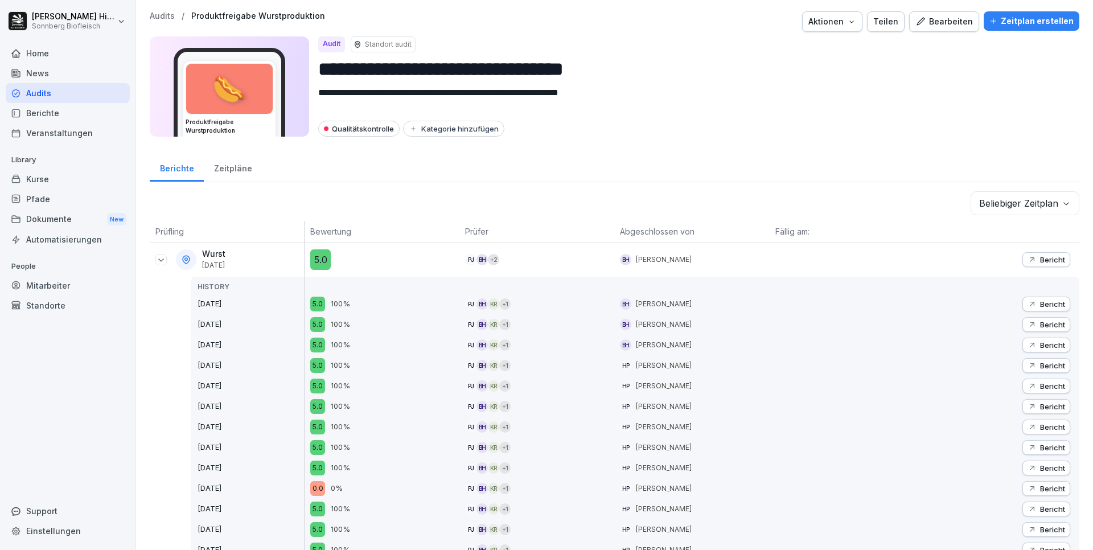
click at [1040, 301] on p "Bericht" at bounding box center [1052, 303] width 25 height 9
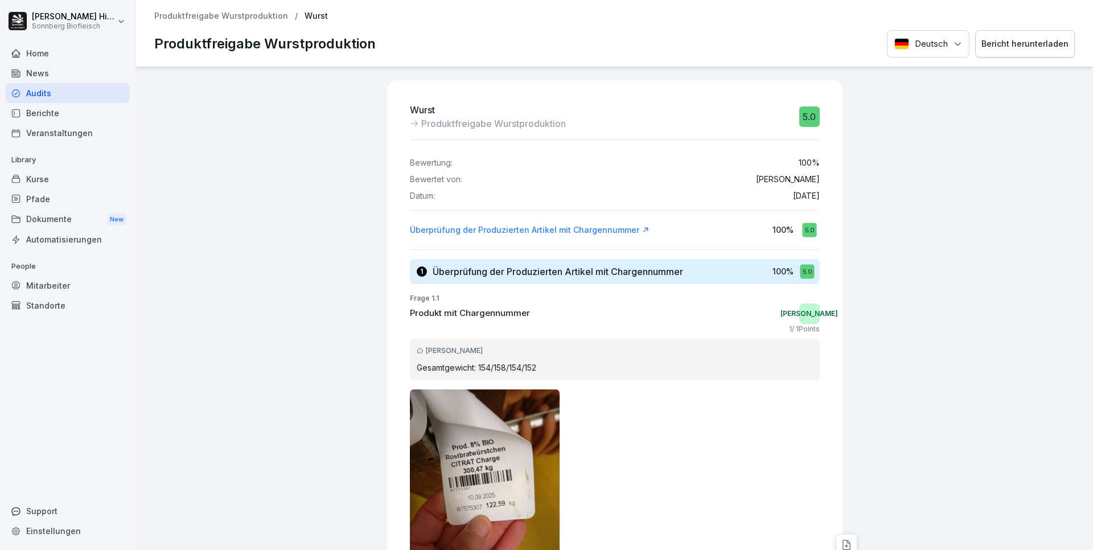
click at [1015, 46] on div "Bericht herunterladen" at bounding box center [1025, 44] width 87 height 13
click at [985, 186] on div at bounding box center [968, 450] width 241 height 766
click at [199, 13] on p "Produktfreigabe Wurstproduktion" at bounding box center [221, 16] width 134 height 10
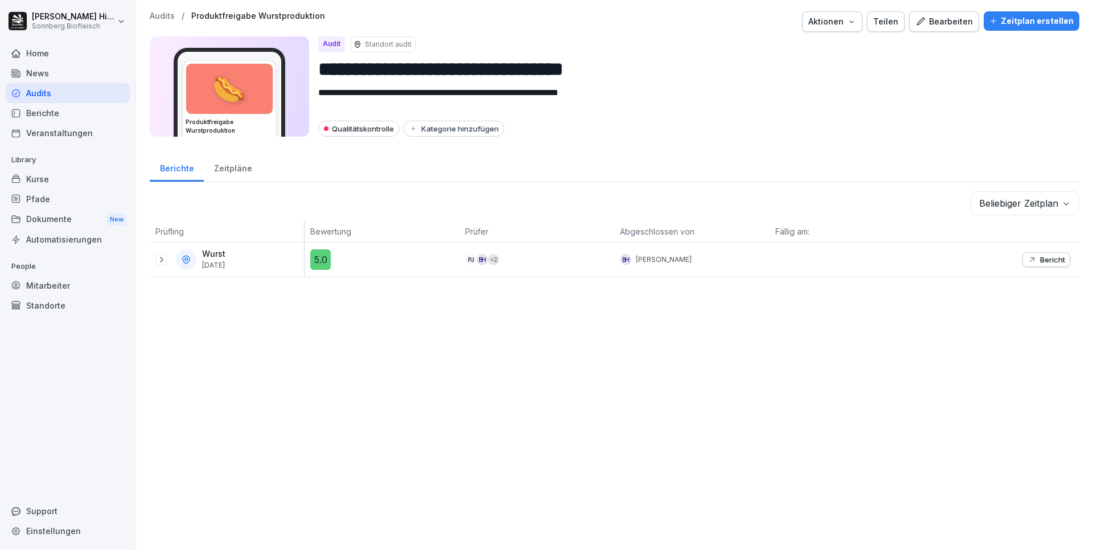
click at [160, 258] on icon at bounding box center [161, 259] width 9 height 9
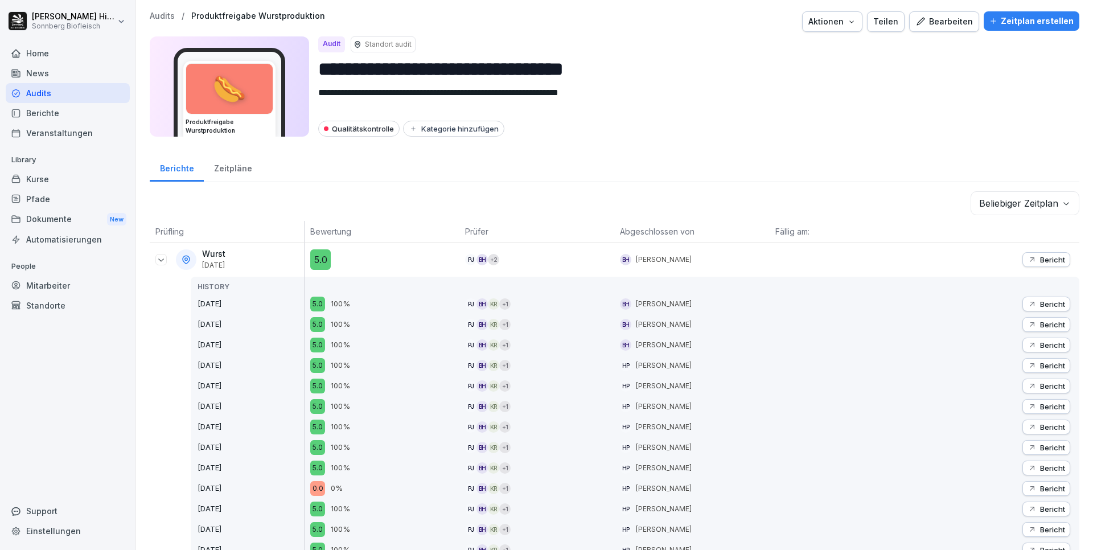
click at [1045, 323] on p "Bericht" at bounding box center [1052, 324] width 25 height 9
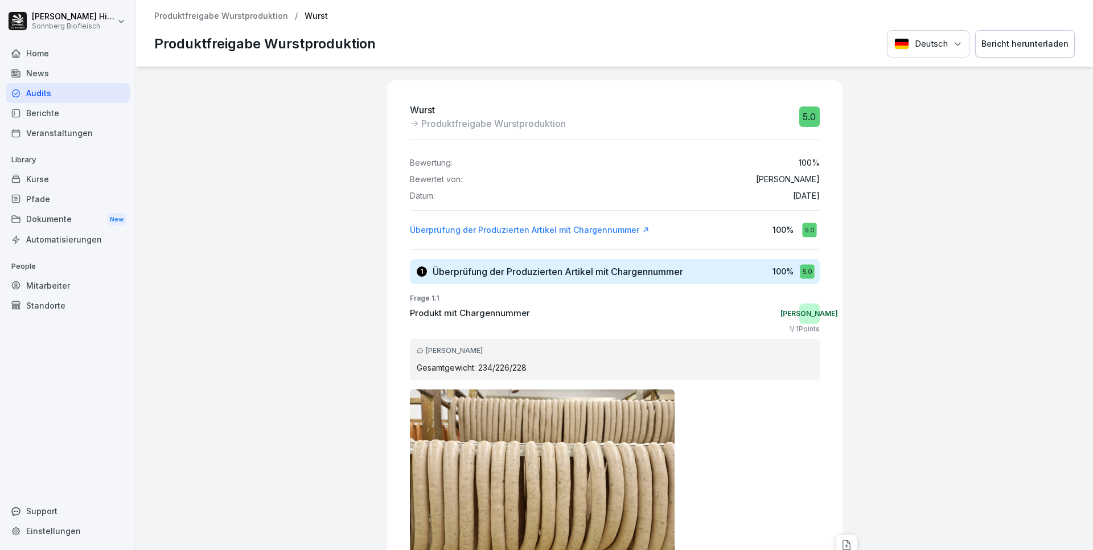
click at [1011, 41] on div "Bericht herunterladen" at bounding box center [1025, 44] width 87 height 13
click at [204, 16] on p "Produktfreigabe Wurstproduktion" at bounding box center [221, 16] width 134 height 10
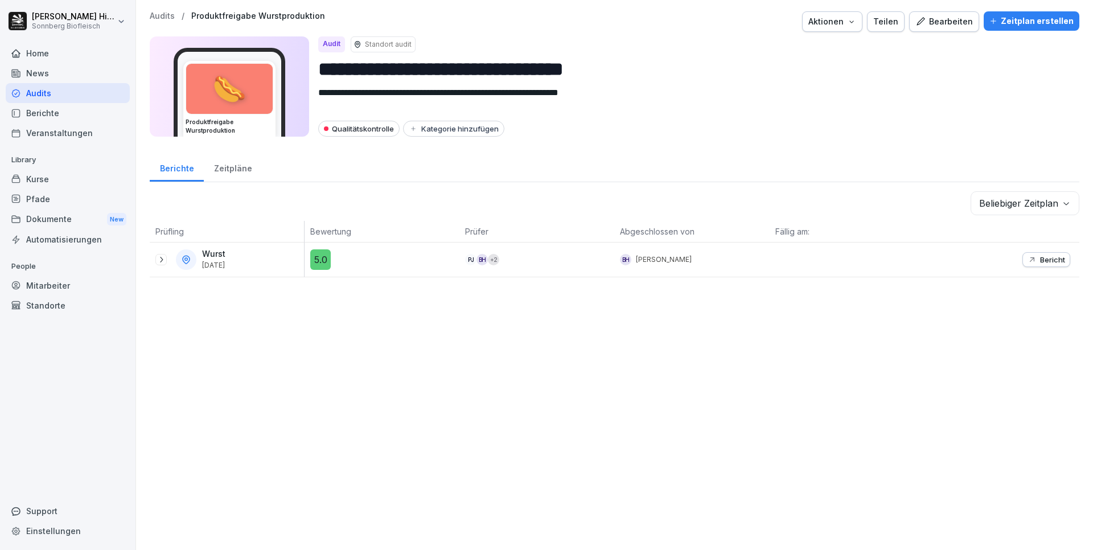
click at [162, 260] on icon at bounding box center [161, 260] width 3 height 6
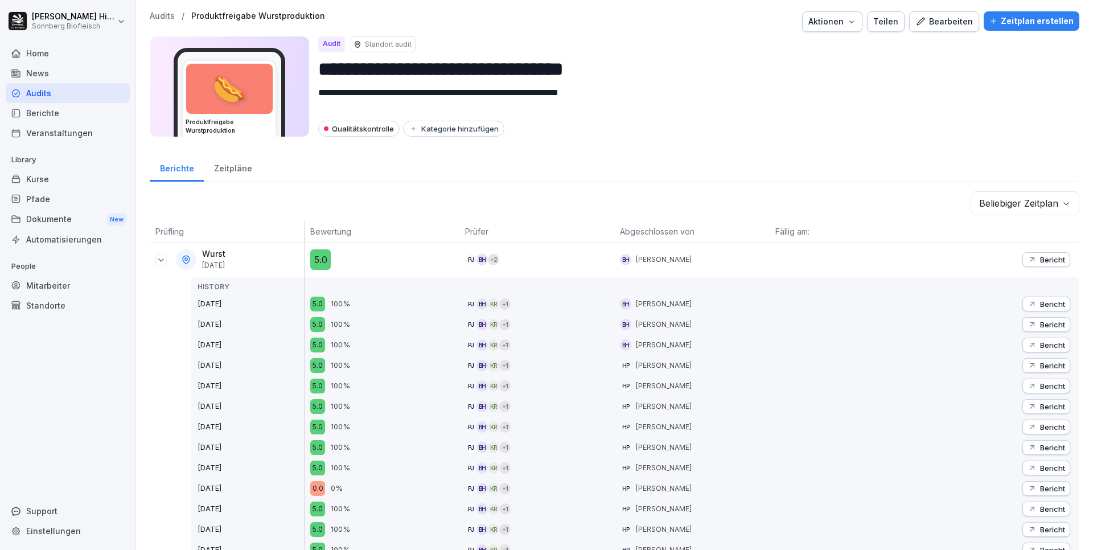
click at [1044, 347] on p "Bericht" at bounding box center [1052, 344] width 25 height 9
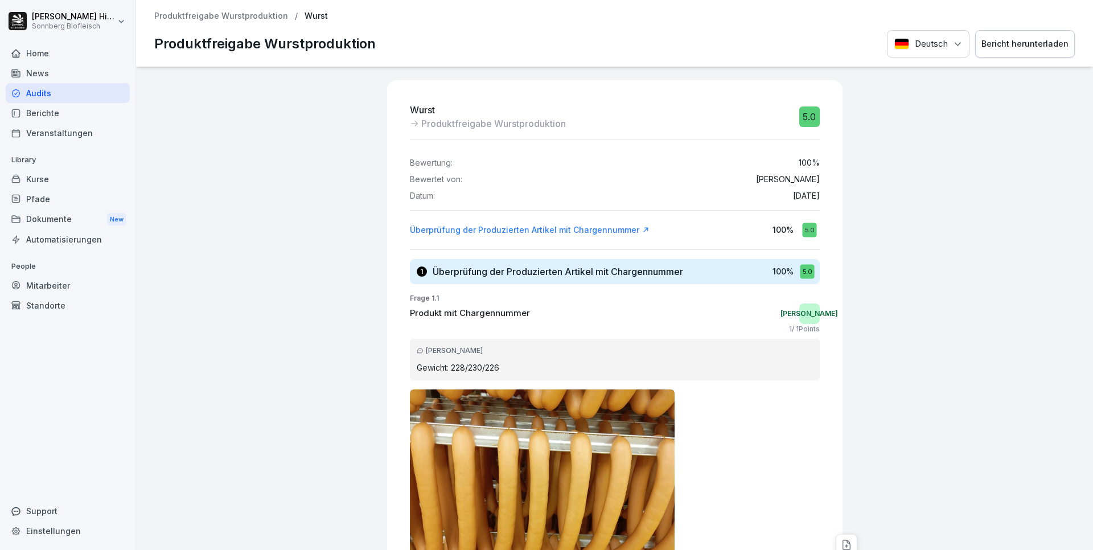
click at [1013, 44] on div "Bericht herunterladen" at bounding box center [1025, 44] width 87 height 13
